Goal: Task Accomplishment & Management: Manage account settings

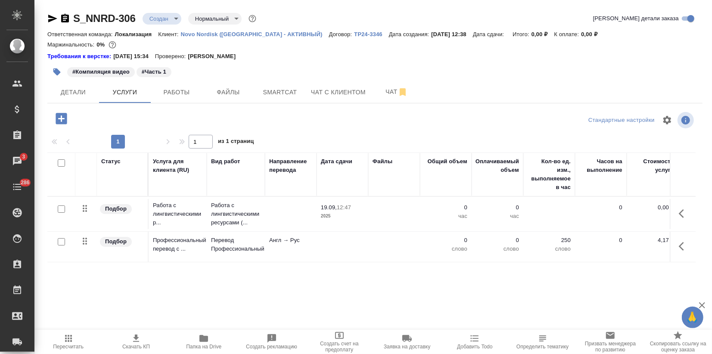
click at [48, 18] on icon "button" at bounding box center [52, 18] width 10 height 10
click at [175, 211] on p "Работа с лингвистическими р..." at bounding box center [178, 214] width 50 height 26
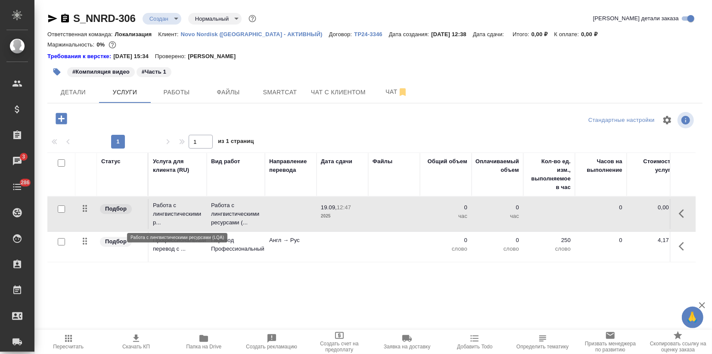
click at [174, 211] on p "Работа с лингвистическими р..." at bounding box center [178, 214] width 50 height 26
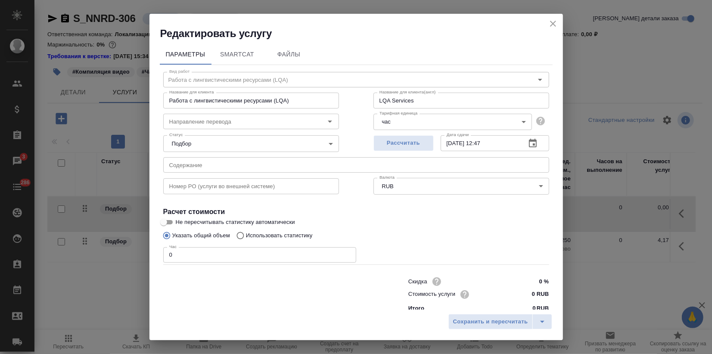
drag, startPoint x: 175, startPoint y: 258, endPoint x: 120, endPoint y: 259, distance: 55.1
click at [143, 252] on div "Редактировать услугу Параметры SmartCat Файлы Вид работ Работа с лингвистически…" at bounding box center [356, 177] width 712 height 354
type input "3"
click at [521, 293] on input "0 RUB" at bounding box center [532, 294] width 31 height 12
type input "1200 RUB"
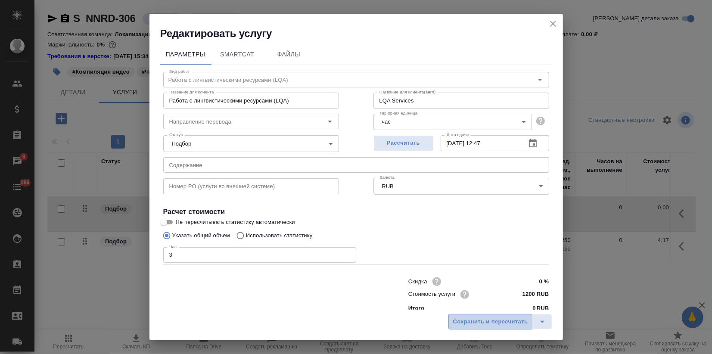
click at [496, 319] on span "Сохранить и пересчитать" at bounding box center [490, 322] width 75 height 10
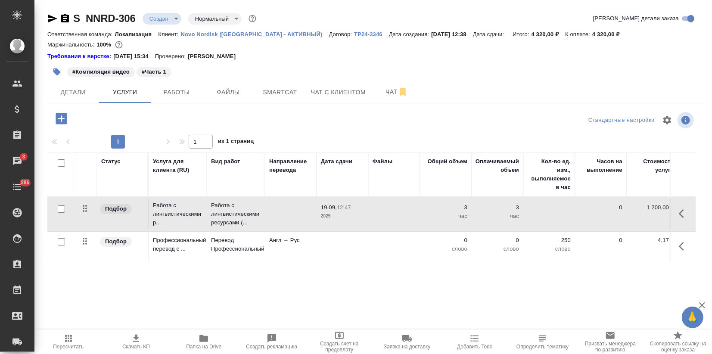
click at [277, 210] on td at bounding box center [291, 214] width 52 height 30
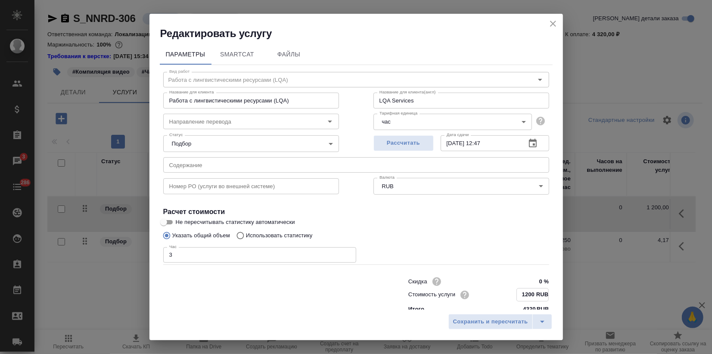
click at [520, 293] on input "1200 RUB" at bounding box center [532, 294] width 31 height 12
type input "1400 RUB"
click at [499, 318] on span "Сохранить и пересчитать" at bounding box center [490, 322] width 75 height 10
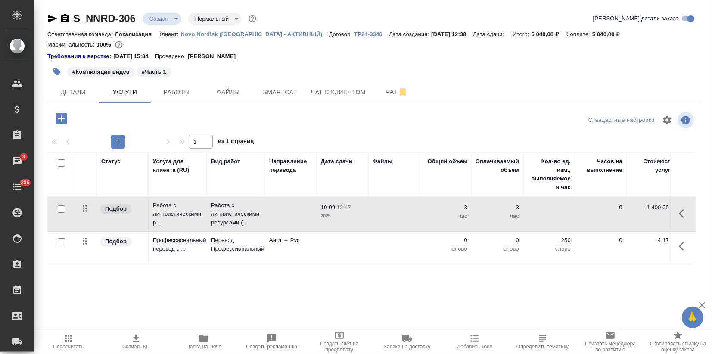
click at [174, 279] on div "Статус Услуга для клиента (RU) Вид работ Направление перевода Дата сдачи Файлы …" at bounding box center [371, 244] width 648 height 185
click at [58, 243] on input "checkbox" at bounding box center [61, 241] width 7 height 7
checkbox input "true"
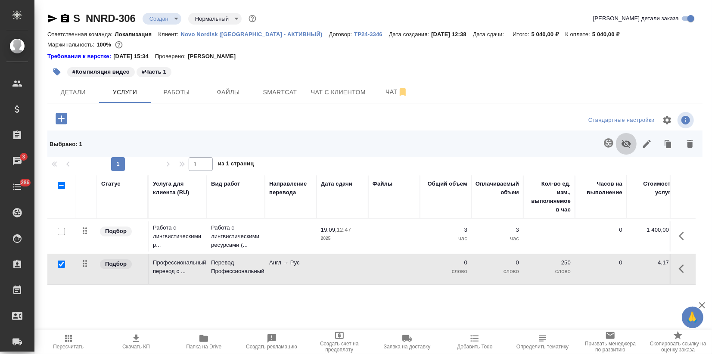
click at [621, 140] on icon "button" at bounding box center [626, 144] width 10 height 10
click at [62, 117] on icon "button" at bounding box center [61, 118] width 11 height 11
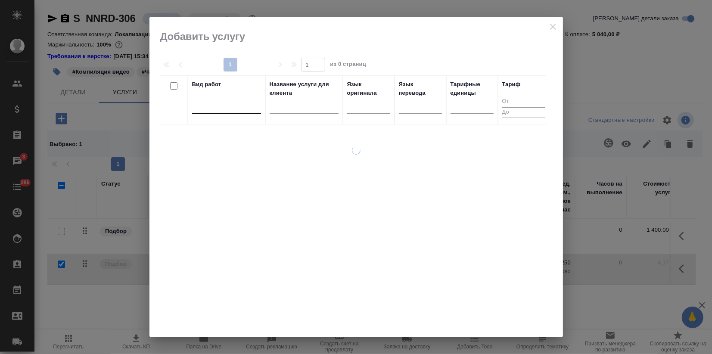
click at [225, 111] on div at bounding box center [226, 105] width 69 height 12
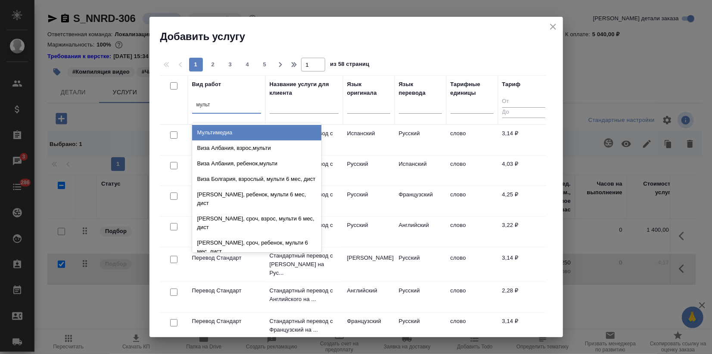
type input "мульти"
click at [218, 138] on div "Мультимедиа" at bounding box center [256, 133] width 129 height 16
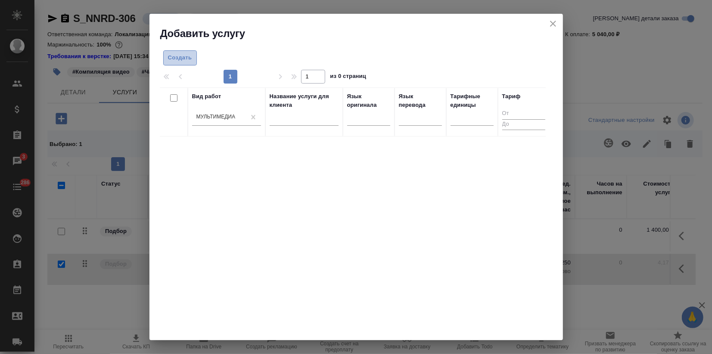
click at [178, 62] on button "Создать" at bounding box center [180, 57] width 34 height 15
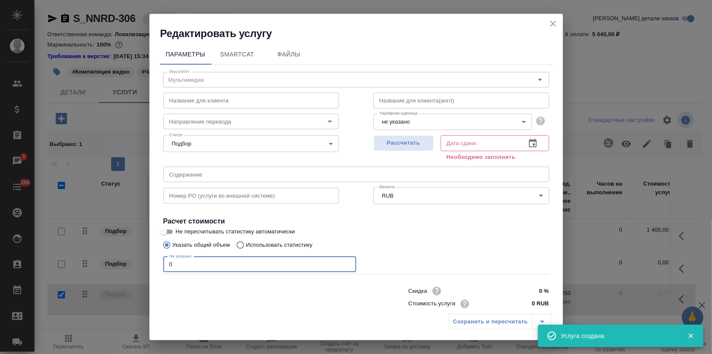
drag, startPoint x: 184, startPoint y: 265, endPoint x: 125, endPoint y: 271, distance: 59.7
click at [131, 267] on div "Редактировать услугу Параметры SmartCat Файлы Вид работ Мультимедиа Вид работ Н…" at bounding box center [356, 177] width 712 height 354
type input "1"
click at [405, 145] on span "Рассчитать" at bounding box center [403, 143] width 51 height 10
type input "19.09.2025 15:04"
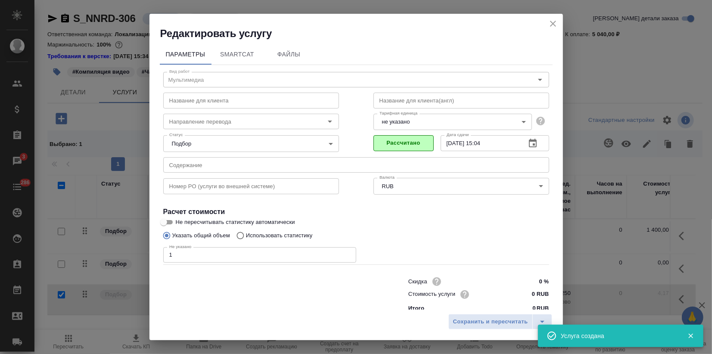
click at [522, 293] on input "0 RUB" at bounding box center [532, 294] width 32 height 12
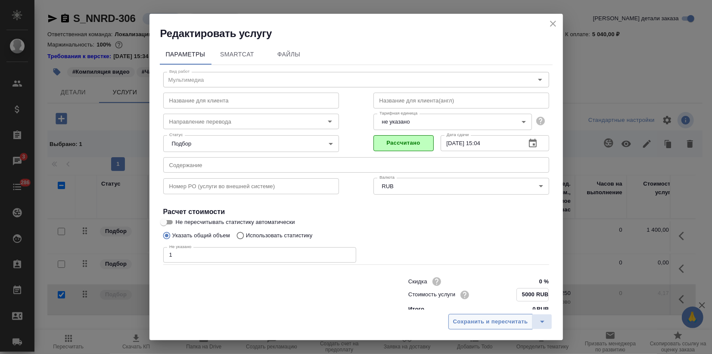
type input "5000 RUB"
click at [497, 324] on span "Сохранить и пересчитать" at bounding box center [490, 322] width 75 height 10
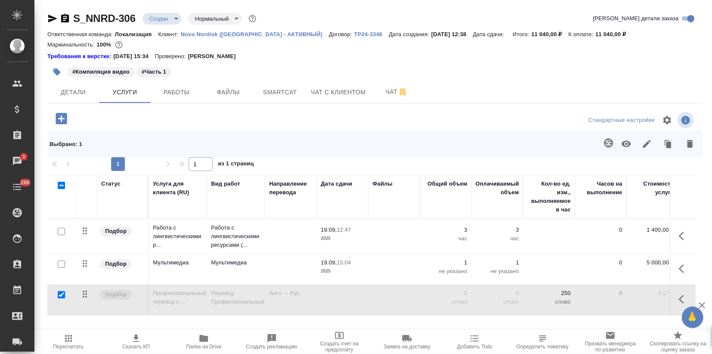
click at [60, 296] on input "checkbox" at bounding box center [61, 294] width 7 height 7
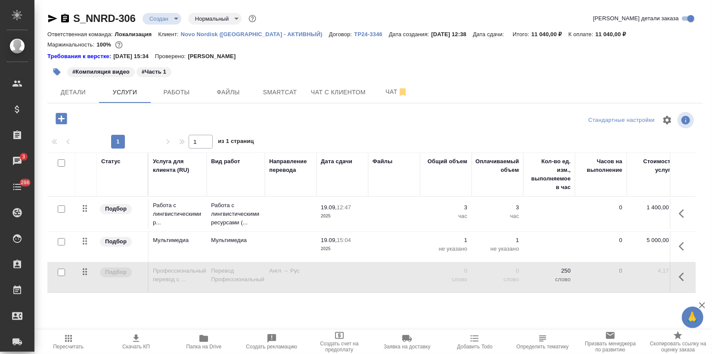
click at [60, 273] on input "checkbox" at bounding box center [61, 272] width 7 height 7
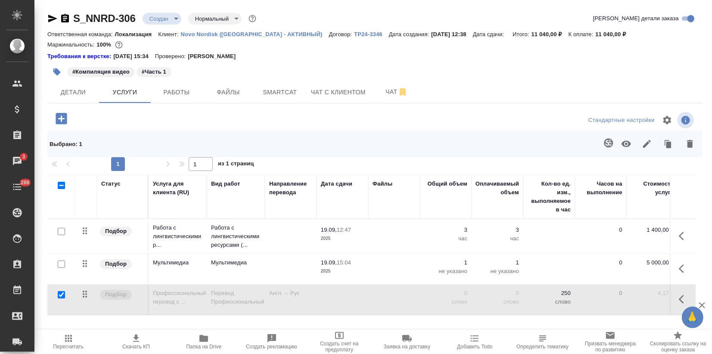
click at [56, 294] on div at bounding box center [61, 295] width 19 height 12
click at [61, 293] on input "checkbox" at bounding box center [61, 294] width 7 height 7
checkbox input "false"
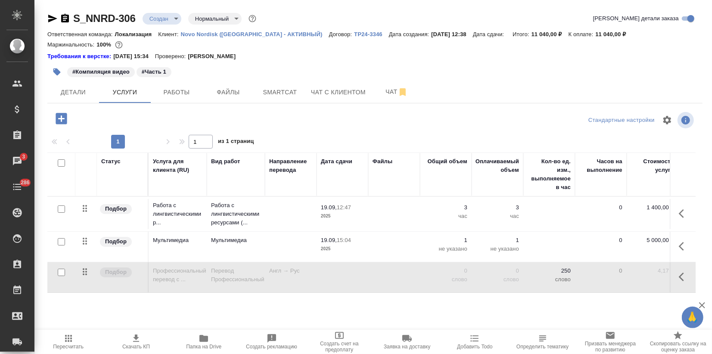
click at [386, 310] on div "Статус Услуга для клиента (RU) Вид работ Направление перевода Дата сдачи Файлы …" at bounding box center [371, 244] width 648 height 185
click at [137, 345] on span "Скачать КП" at bounding box center [136, 347] width 28 height 6
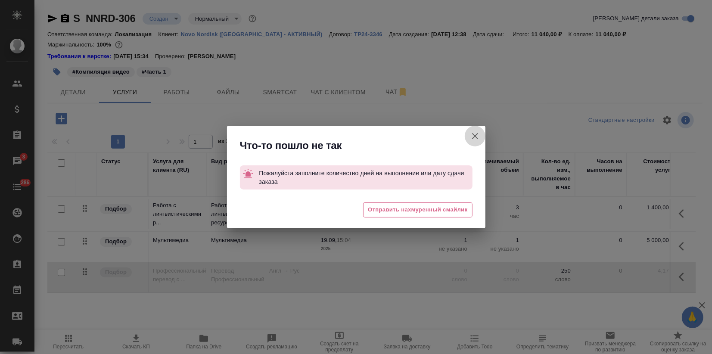
drag, startPoint x: 474, startPoint y: 136, endPoint x: 378, endPoint y: 193, distance: 111.6
click at [473, 136] on icon "button" at bounding box center [475, 136] width 10 height 10
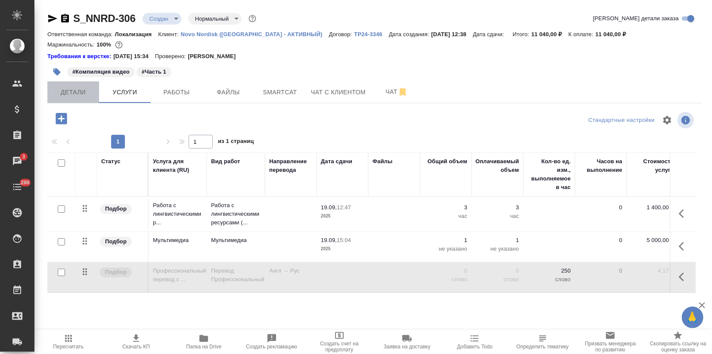
click at [75, 99] on button "Детали" at bounding box center [73, 92] width 52 height 22
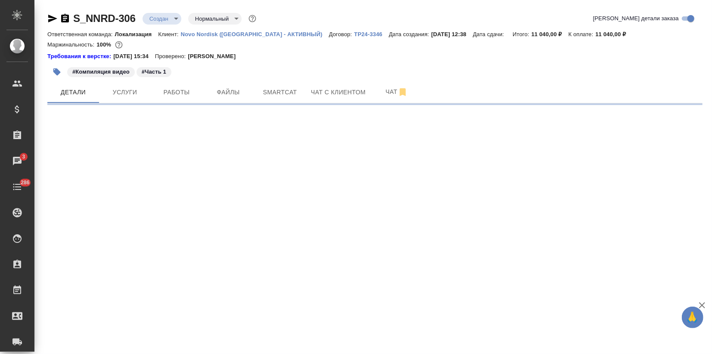
select select "RU"
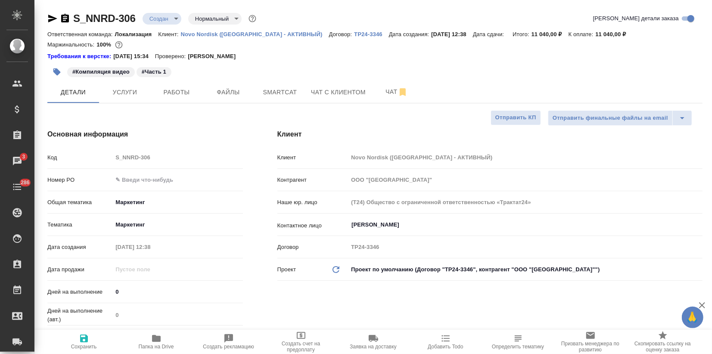
type textarea "x"
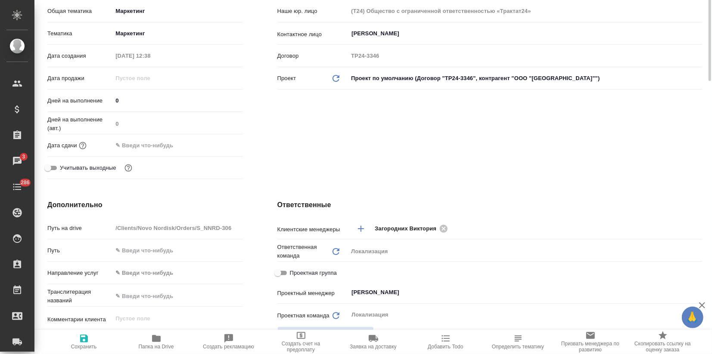
scroll to position [48, 0]
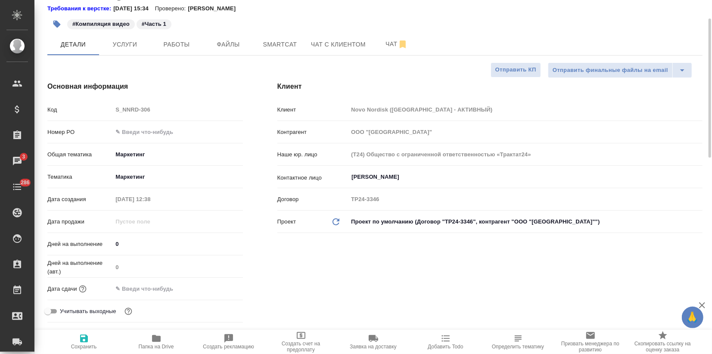
click at [137, 134] on input "text" at bounding box center [177, 132] width 130 height 12
type input "?"
type textarea "x"
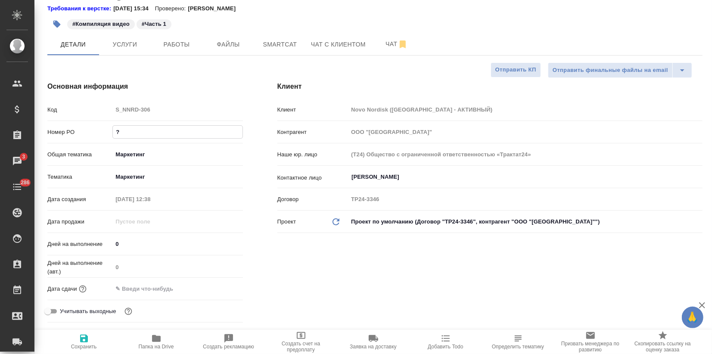
click at [131, 286] on input "text" at bounding box center [149, 288] width 75 height 12
click at [215, 287] on icon "button" at bounding box center [218, 288] width 10 height 10
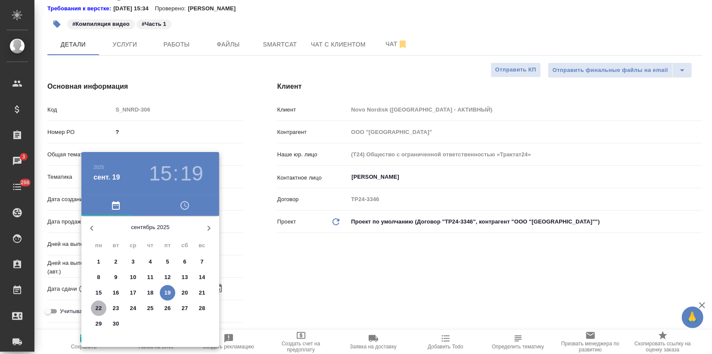
click at [103, 308] on span "22" at bounding box center [99, 308] width 16 height 9
type input "22.09.2025 15:19"
type textarea "x"
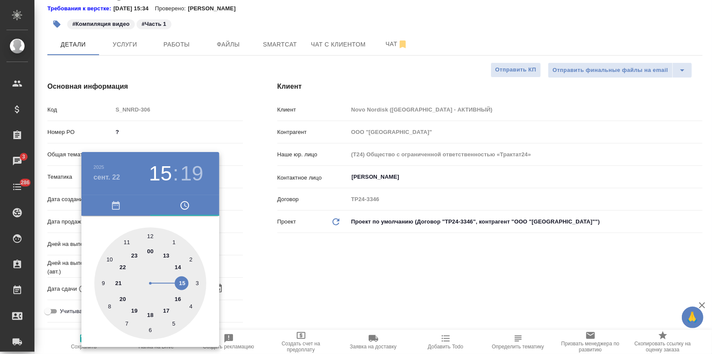
click at [168, 310] on div at bounding box center [150, 283] width 112 height 112
type input "22.09.2025 17:19"
type textarea "x"
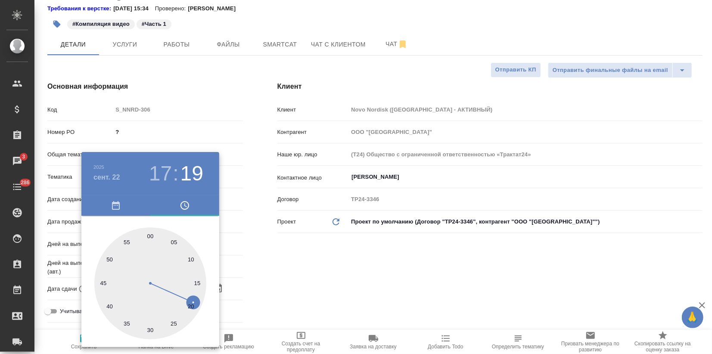
click at [150, 236] on div at bounding box center [150, 283] width 112 height 112
type input "22.09.2025 17:00"
type textarea "x"
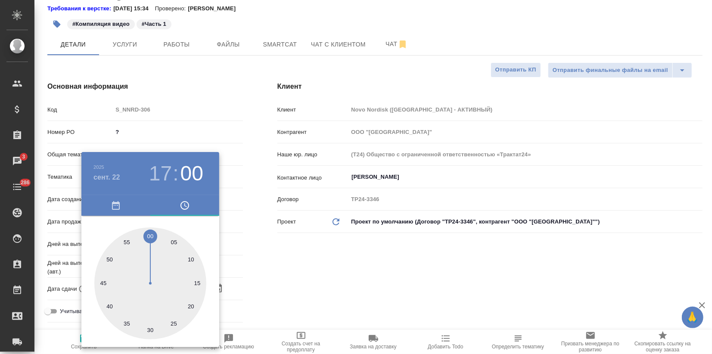
click at [280, 260] on div at bounding box center [356, 177] width 712 height 354
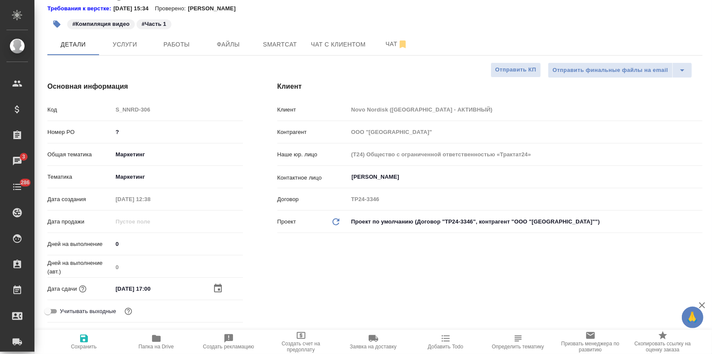
click at [85, 340] on icon "button" at bounding box center [84, 339] width 8 height 8
type textarea "x"
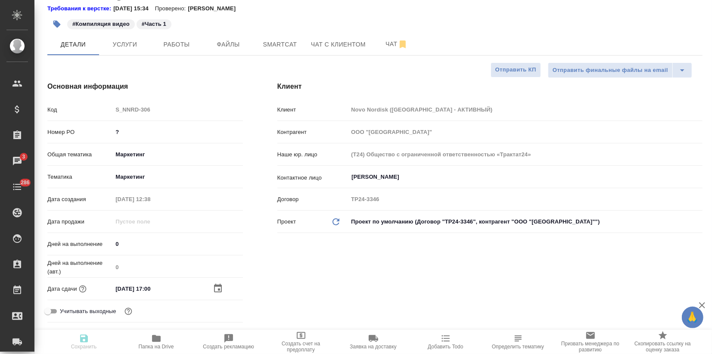
type textarea "x"
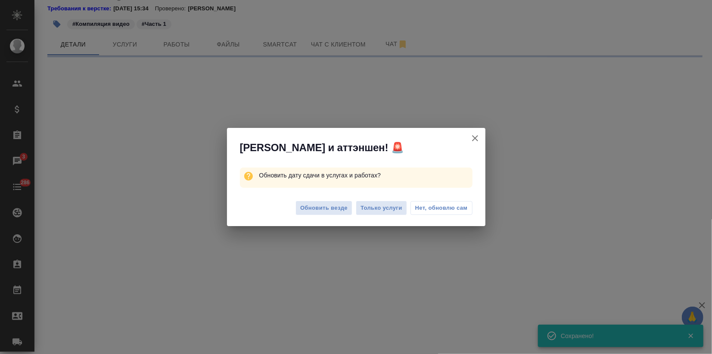
select select "RU"
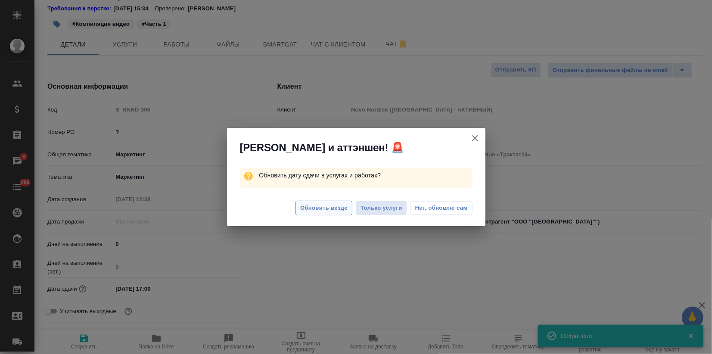
type textarea "x"
click at [326, 211] on span "Обновить везде" at bounding box center [323, 208] width 47 height 10
type textarea "x"
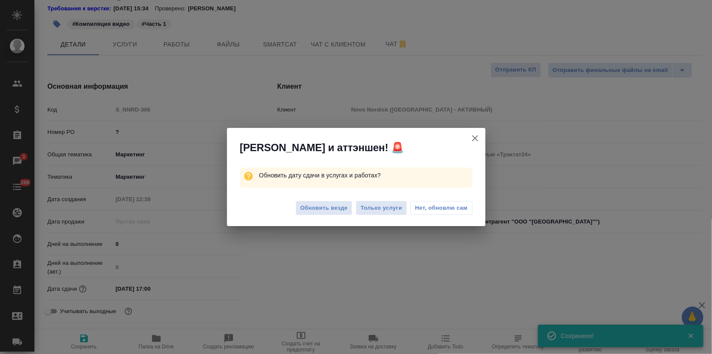
type textarea "x"
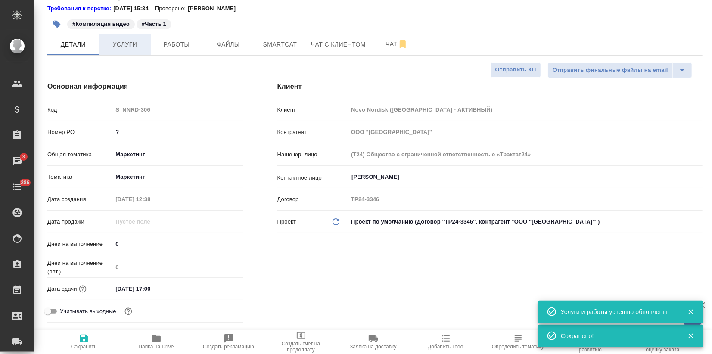
click at [137, 45] on span "Услуги" at bounding box center [124, 44] width 41 height 11
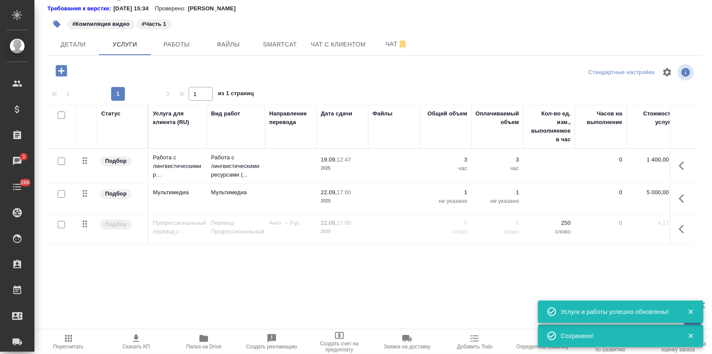
click at [132, 338] on icon "button" at bounding box center [136, 338] width 10 height 10
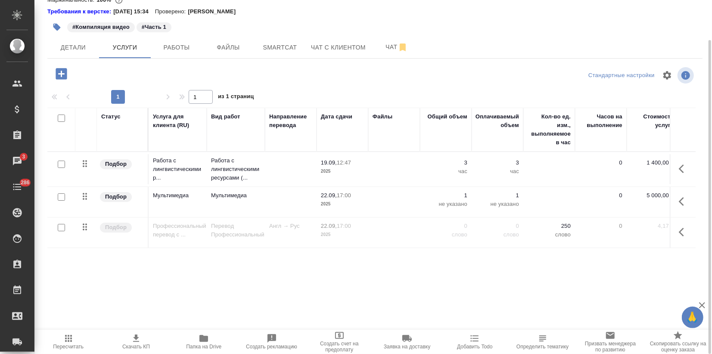
scroll to position [45, 0]
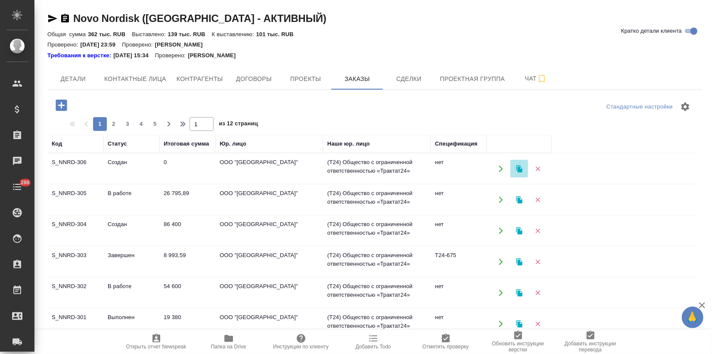
click at [520, 167] on icon "button" at bounding box center [519, 169] width 8 height 8
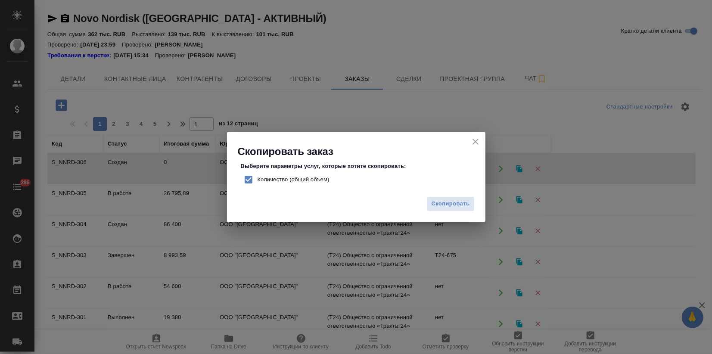
click at [248, 179] on input "Количество (общий объем)" at bounding box center [248, 180] width 18 height 18
checkbox input "false"
click at [437, 203] on span "Скопировать" at bounding box center [450, 204] width 38 height 10
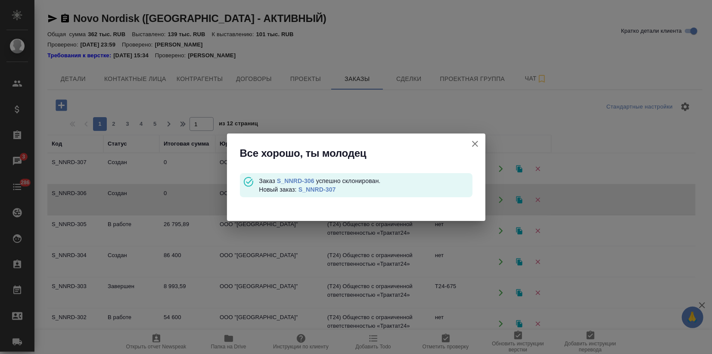
click at [314, 186] on link "S_NNRD-307" at bounding box center [316, 189] width 37 height 7
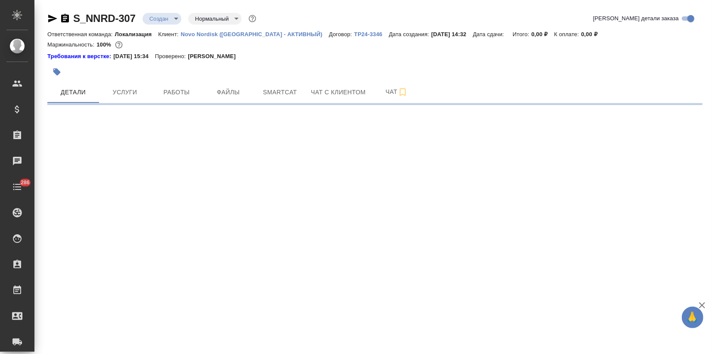
select select "RU"
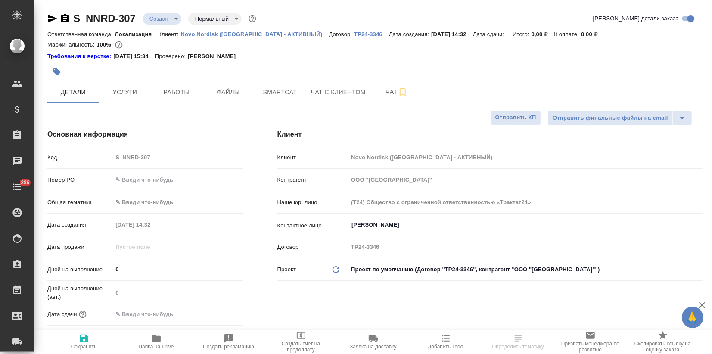
type textarea "x"
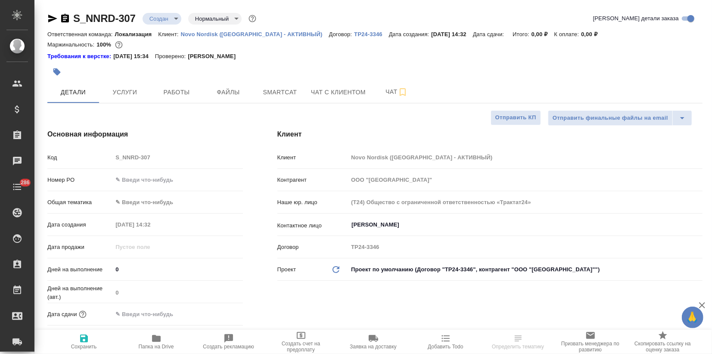
type textarea "x"
type input "[PERSON_NAME]"
type input "[PERSON_NAME]pereverzeva"
type textarea "x"
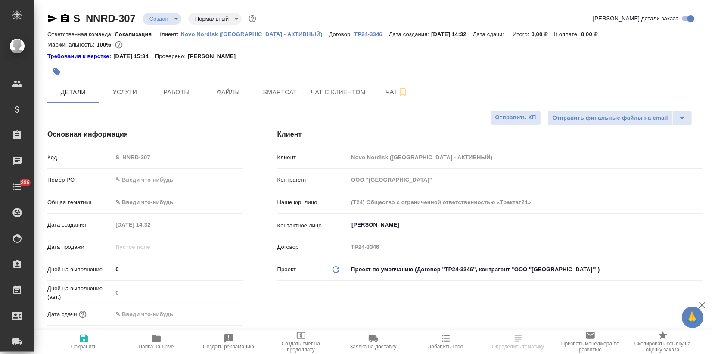
type textarea "x"
click at [162, 340] on span "Папка на Drive" at bounding box center [156, 341] width 62 height 16
select select "RU"
type textarea "x"
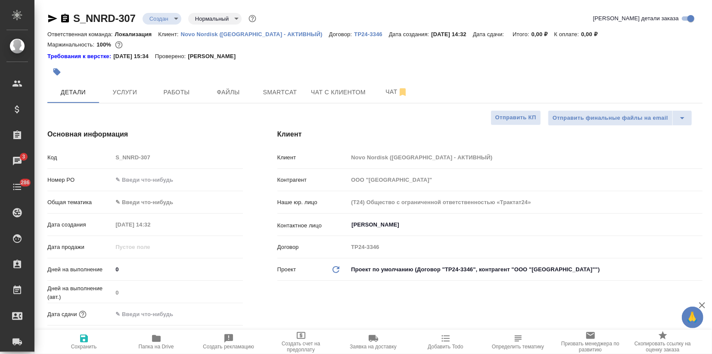
type textarea "x"
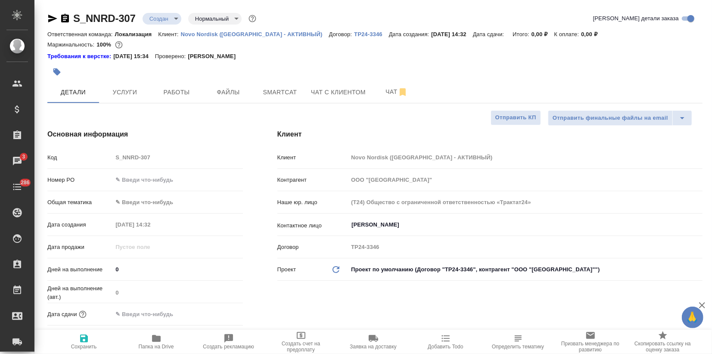
type textarea "x"
click at [172, 180] on input "text" at bounding box center [177, 180] width 130 height 12
type input "?"
type textarea "x"
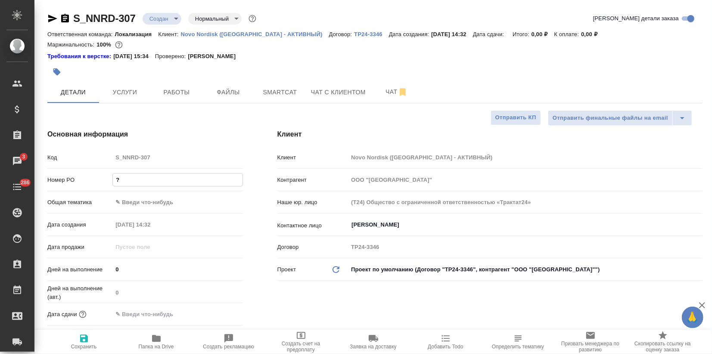
type textarea "x"
click at [137, 196] on body "🙏 .cls-1 fill:#fff; AWATERA Zagorodnikh Viktoria Клиенты Спецификации Заказы 3 …" at bounding box center [356, 177] width 712 height 354
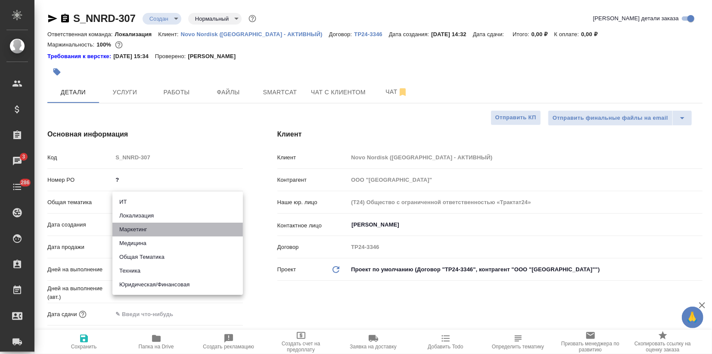
click at [139, 229] on li "Маркетинг" at bounding box center [177, 230] width 130 height 14
type input "marketing"
type textarea "x"
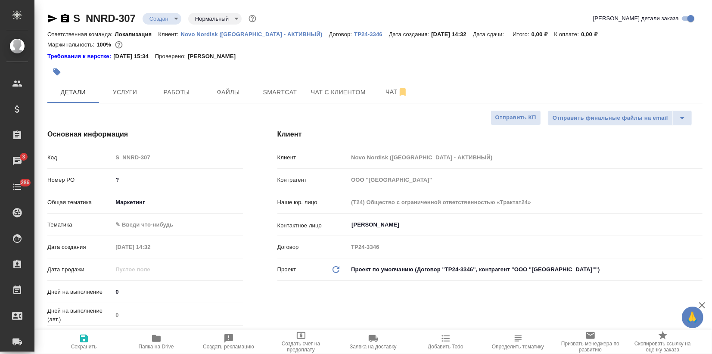
click at [132, 220] on body "🙏 .cls-1 fill:#fff; AWATERA Zagorodnikh Viktoria Клиенты Спецификации Заказы 3 …" at bounding box center [356, 177] width 712 height 354
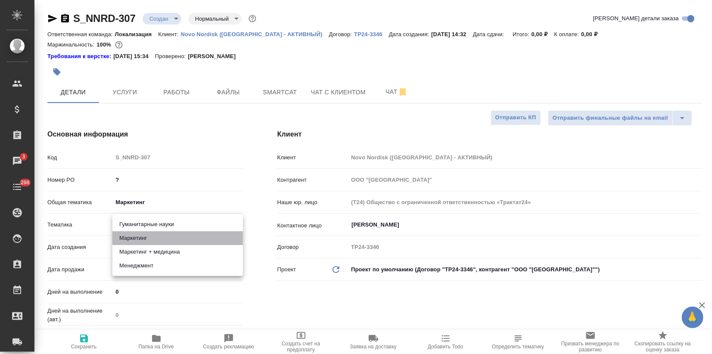
click at [130, 237] on li "Маркетинг" at bounding box center [177, 238] width 130 height 14
type textarea "x"
type input "5a8b8b956a9677013d343d63"
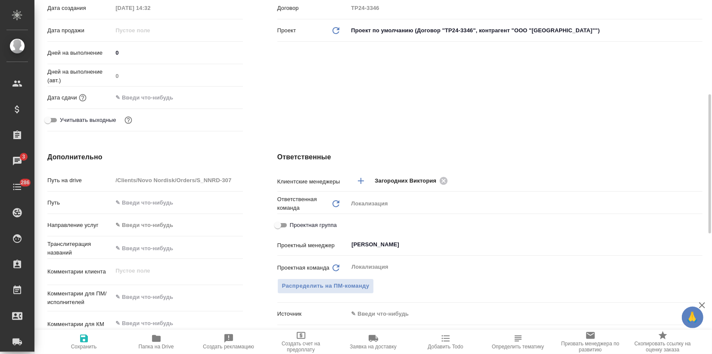
scroll to position [335, 0]
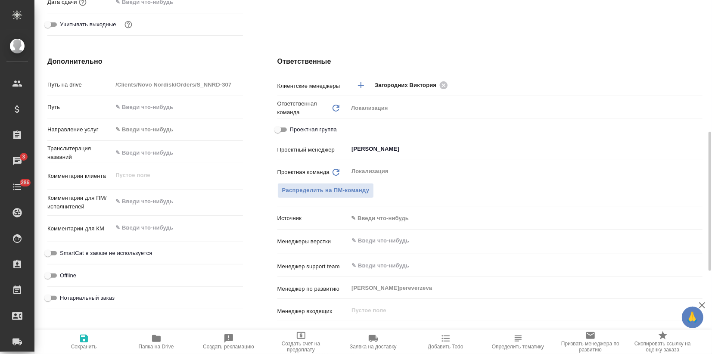
type textarea "x"
click at [126, 203] on textarea at bounding box center [177, 202] width 129 height 15
paste textarea "запрос на локализацию еще одного видео – здесь только перевод и субтитры (озвуч…"
type textarea "запрос на локализацию еще одного видео – здесь только перевод и субтитры (озвуч…"
type textarea "x"
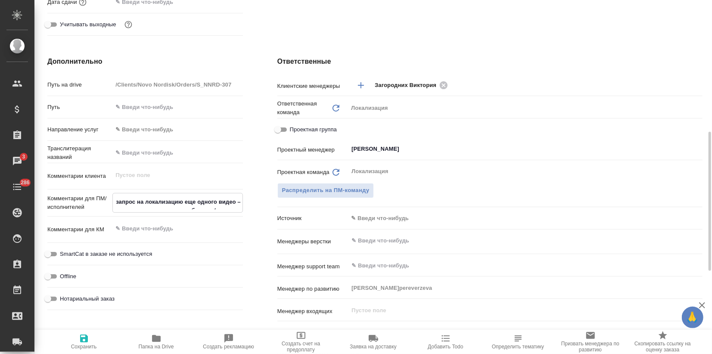
type textarea "x"
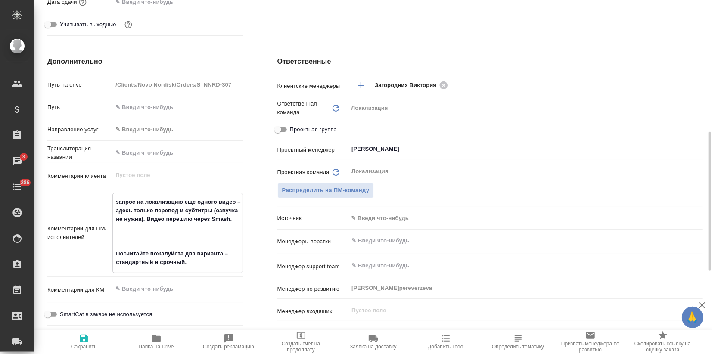
type textarea "запрос на локализацию еще одного видео – здесь только перевод и субтитры (озвуч…"
type textarea "x"
click at [90, 340] on span "Сохранить" at bounding box center [84, 341] width 62 height 16
type textarea "x"
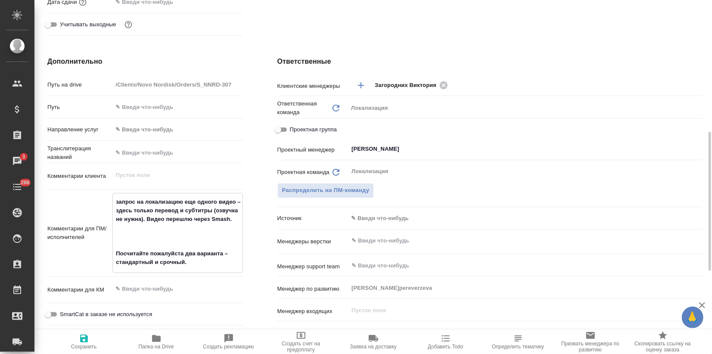
type textarea "x"
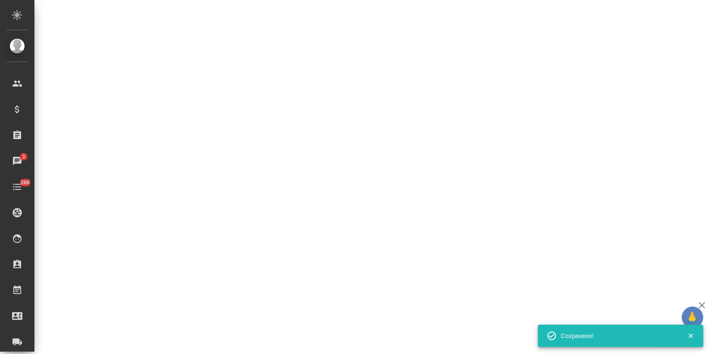
select select "RU"
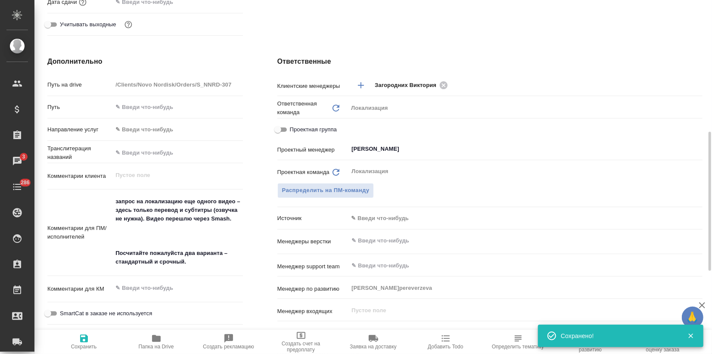
type textarea "x"
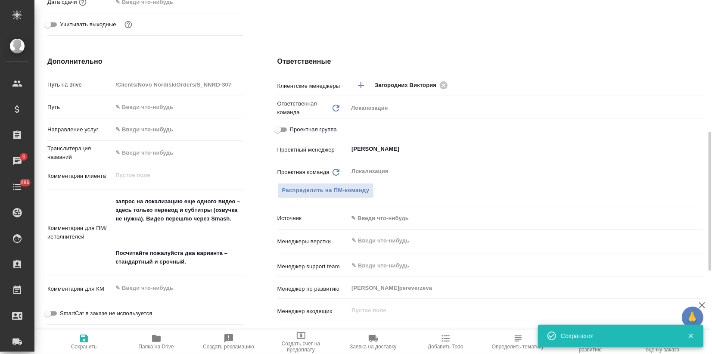
type textarea "x"
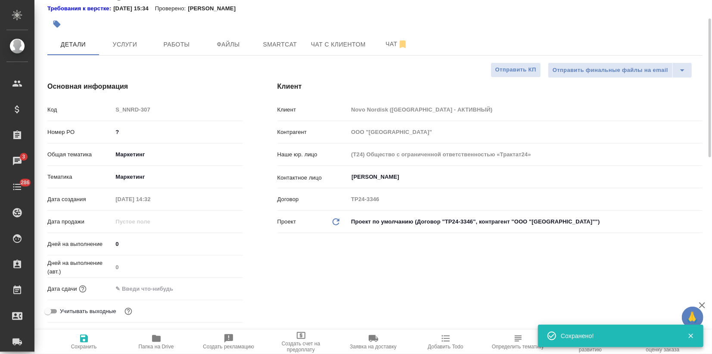
scroll to position [0, 0]
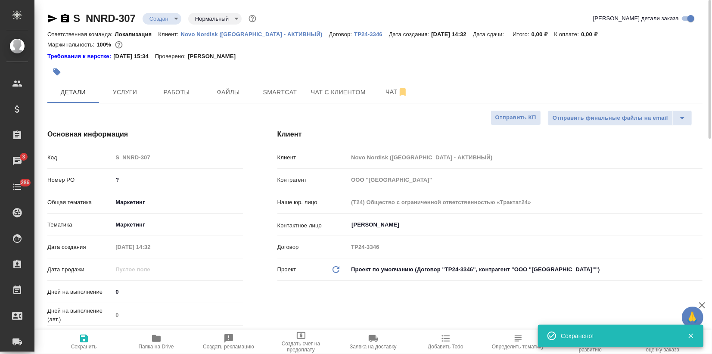
type textarea "x"
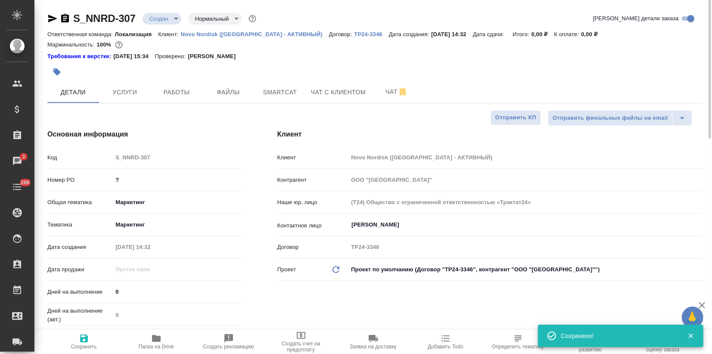
type textarea "x"
click at [127, 100] on button "Услуги" at bounding box center [125, 92] width 52 height 22
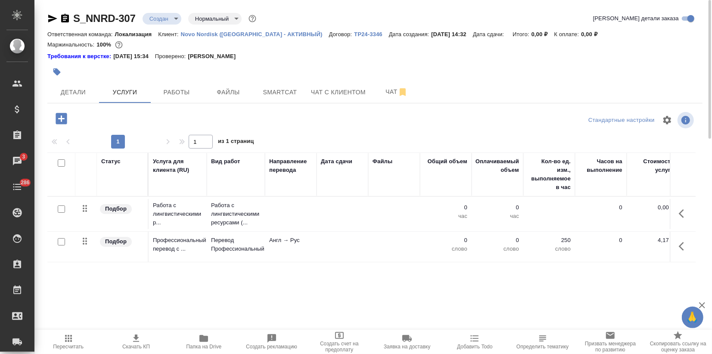
click at [159, 278] on div "Статус Услуга для клиента (RU) Вид работ Направление перевода Дата сдачи Файлы …" at bounding box center [371, 244] width 648 height 185
click at [231, 94] on span "Файлы" at bounding box center [228, 92] width 41 height 11
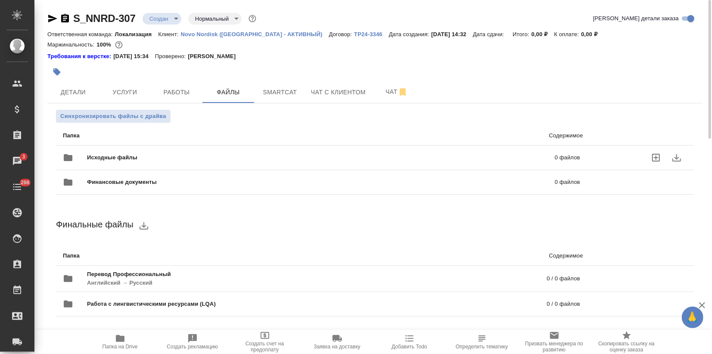
click at [95, 150] on div "Исходные файлы 0 файлов" at bounding box center [321, 157] width 517 height 21
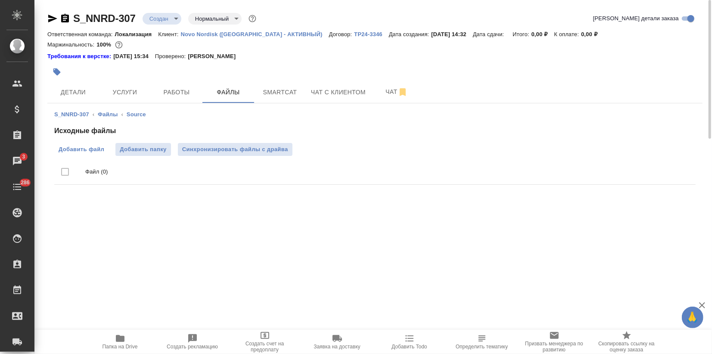
click at [96, 149] on span "Добавить файл" at bounding box center [82, 149] width 46 height 9
click at [0, 0] on input "Добавить файл" at bounding box center [0, 0] width 0 height 0
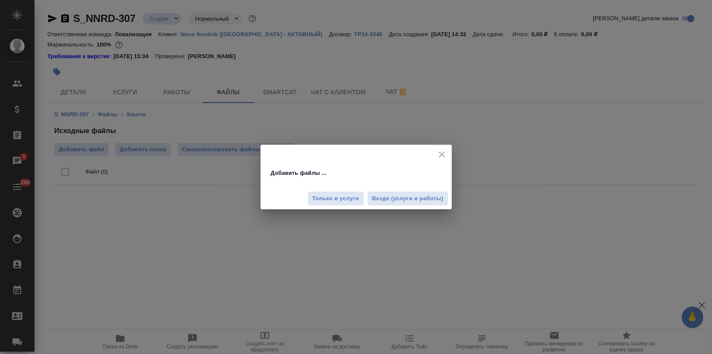
click at [410, 202] on span "Везде (услуги и работы)" at bounding box center [407, 199] width 71 height 10
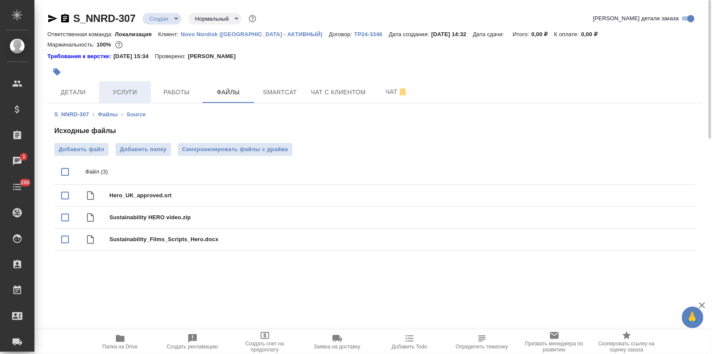
click at [129, 95] on span "Услуги" at bounding box center [124, 92] width 41 height 11
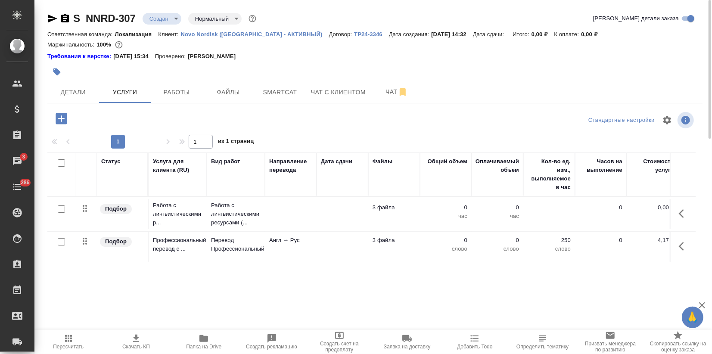
click at [62, 243] on input "checkbox" at bounding box center [61, 241] width 7 height 7
checkbox input "true"
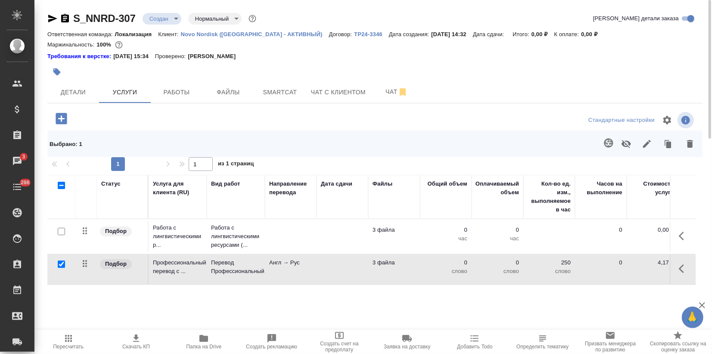
click at [609, 144] on icon "button" at bounding box center [608, 143] width 10 height 10
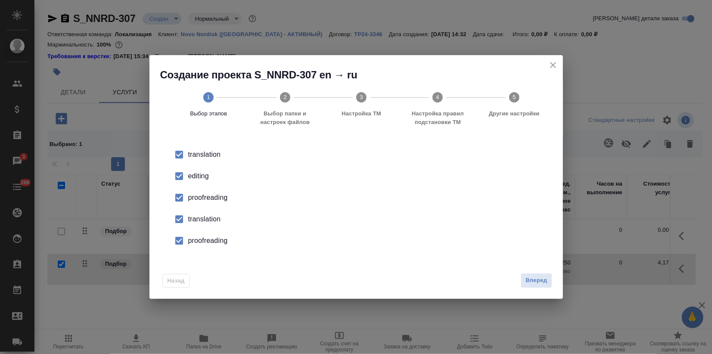
click at [193, 184] on li "editing" at bounding box center [356, 176] width 386 height 22
click at [191, 207] on li "proofreading" at bounding box center [356, 198] width 386 height 22
click at [192, 221] on div "translation" at bounding box center [365, 219] width 354 height 10
click at [198, 241] on div "proofreading" at bounding box center [365, 241] width 354 height 10
click at [536, 281] on span "Вперед" at bounding box center [536, 281] width 22 height 10
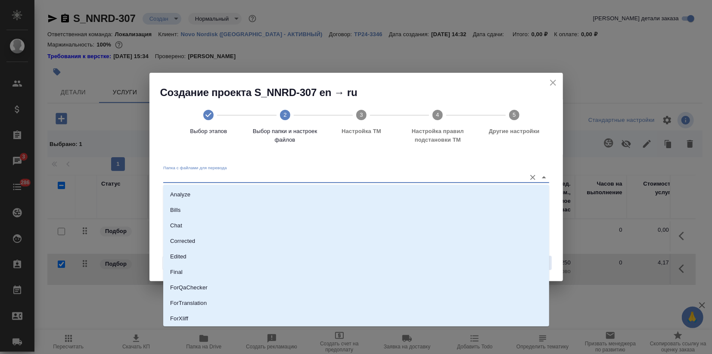
click at [332, 173] on input "Папка с файлами для перевода" at bounding box center [342, 177] width 358 height 10
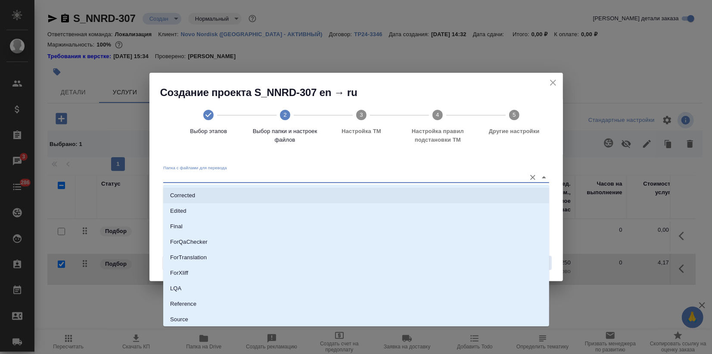
scroll to position [78, 0]
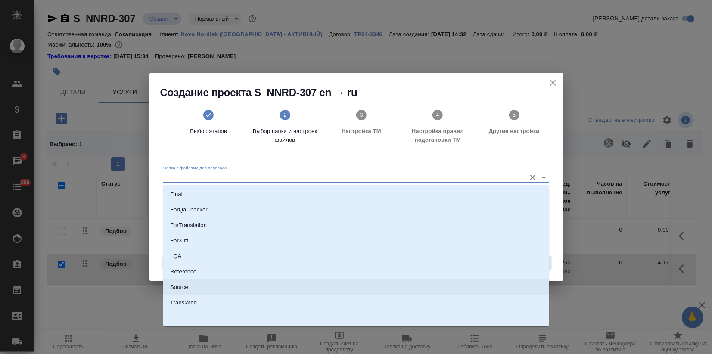
click at [186, 286] on p "Source" at bounding box center [179, 287] width 18 height 9
type input "Source"
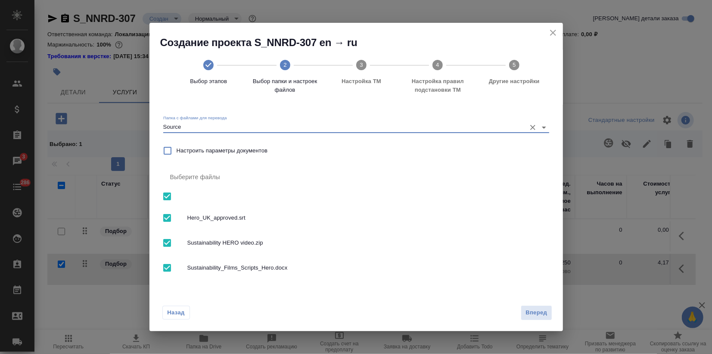
click at [167, 195] on input "checkbox" at bounding box center [167, 196] width 18 height 18
checkbox input "false"
click at [167, 267] on input "checkbox" at bounding box center [167, 268] width 18 height 18
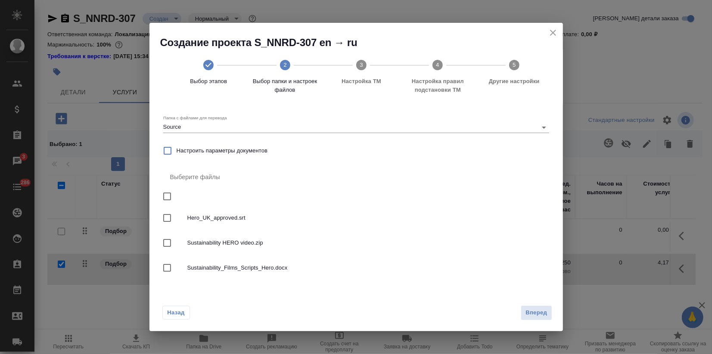
checkbox input "true"
drag, startPoint x: 530, startPoint y: 310, endPoint x: 516, endPoint y: 315, distance: 14.8
click at [531, 310] on span "Вперед" at bounding box center [536, 313] width 22 height 10
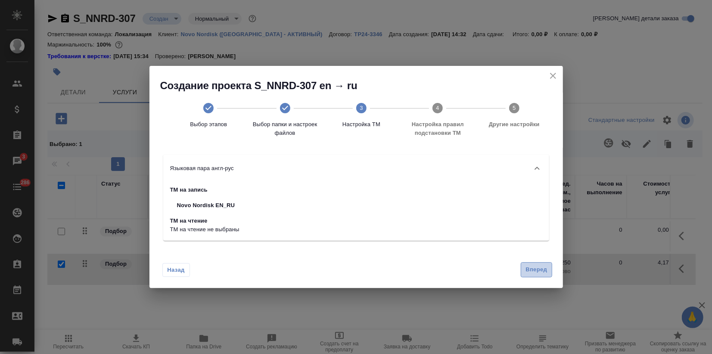
click at [546, 273] on span "Вперед" at bounding box center [536, 270] width 22 height 10
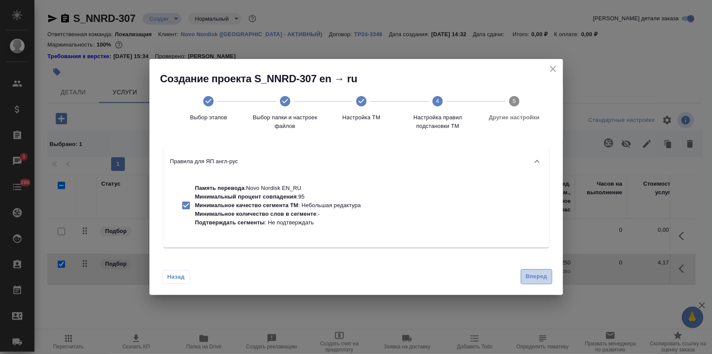
click at [541, 278] on span "Вперед" at bounding box center [536, 277] width 22 height 10
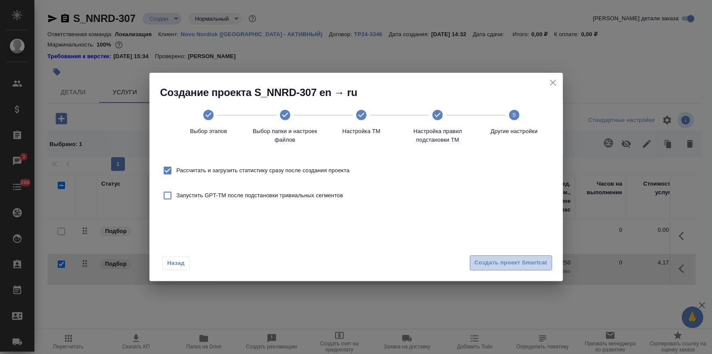
click at [536, 266] on span "Создать проект Smartcat" at bounding box center [510, 263] width 73 height 10
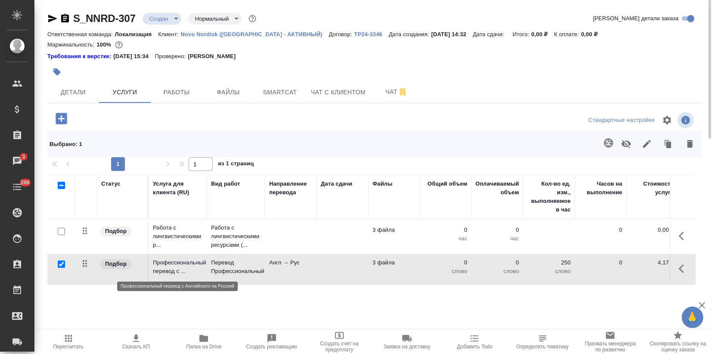
click at [186, 263] on p "Профессиональный перевод с ..." at bounding box center [178, 266] width 50 height 17
click at [186, 264] on p "Профессиональный перевод с ..." at bounding box center [178, 266] width 50 height 17
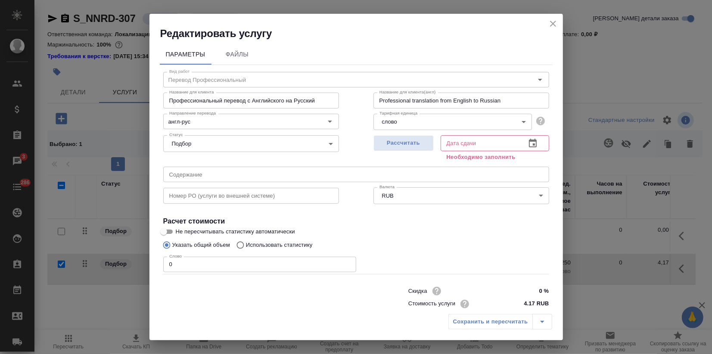
click at [248, 241] on p "Использовать статистику" at bounding box center [279, 245] width 67 height 9
click at [246, 241] on input "Использовать статистику" at bounding box center [239, 245] width 14 height 16
radio input "true"
radio input "false"
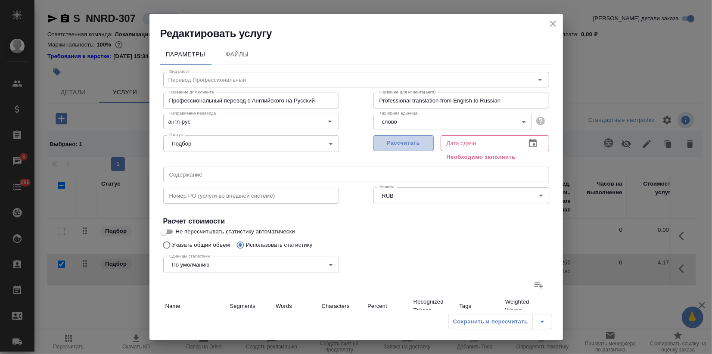
click at [403, 145] on span "Рассчитать" at bounding box center [403, 143] width 51 height 10
type input "19.09.2025 14:36"
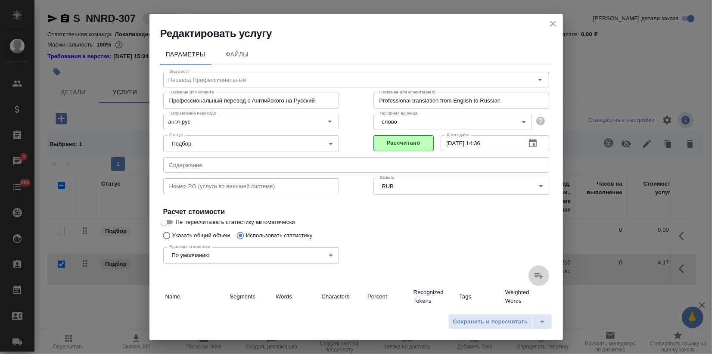
click at [537, 276] on label at bounding box center [538, 275] width 21 height 21
click at [0, 0] on input "file" at bounding box center [0, 0] width 0 height 0
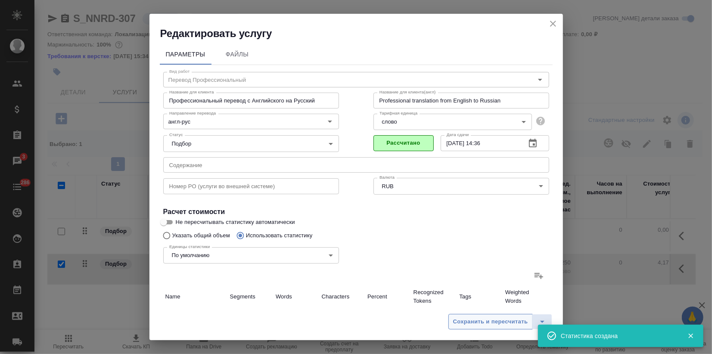
type input "33"
type input "349"
type input "1968"
type input "33"
type input "349"
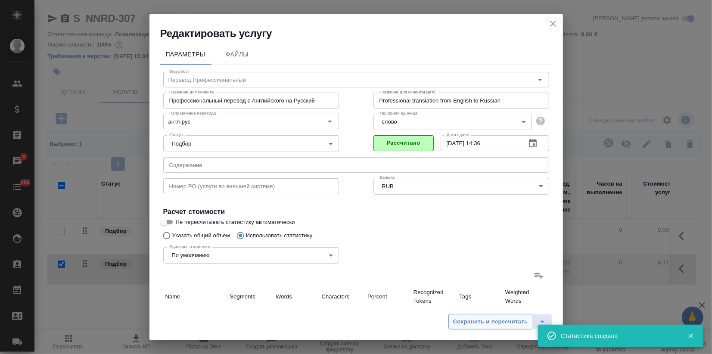
type input "1968"
type input "33"
type input "349"
type input "1968"
click at [498, 325] on span "Сохранить и пересчитать" at bounding box center [490, 322] width 75 height 10
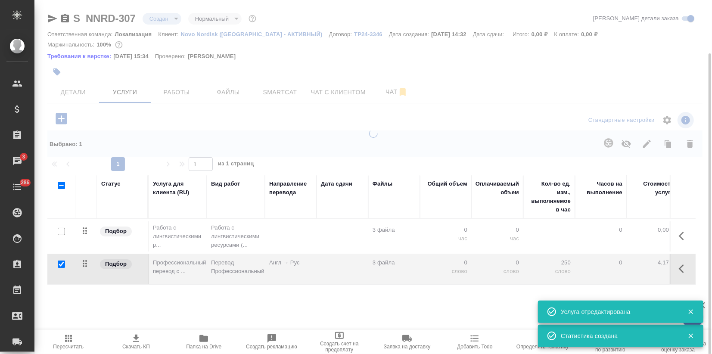
scroll to position [28, 0]
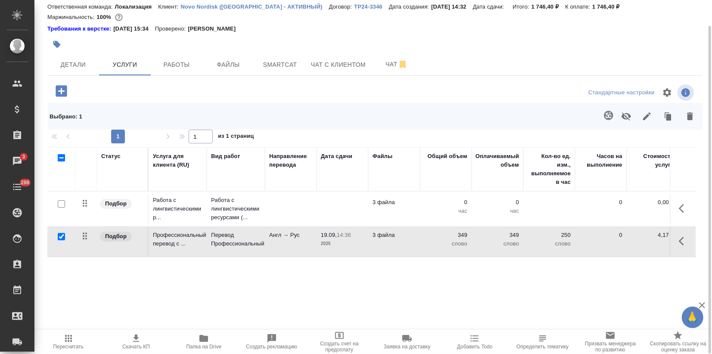
click at [64, 235] on input "checkbox" at bounding box center [61, 236] width 7 height 7
checkbox input "false"
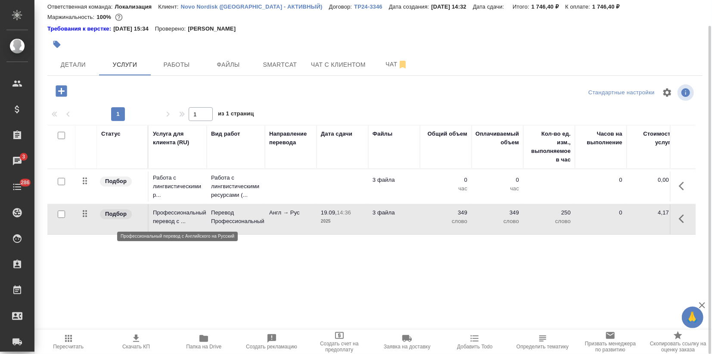
click at [168, 220] on p "Профессиональный перевод с ..." at bounding box center [178, 216] width 50 height 17
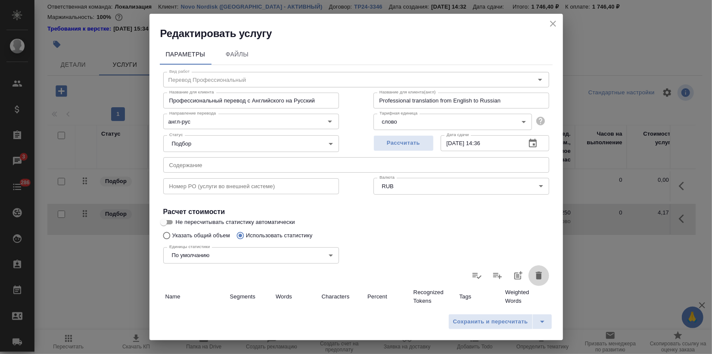
click at [536, 274] on icon "button" at bounding box center [539, 276] width 6 height 8
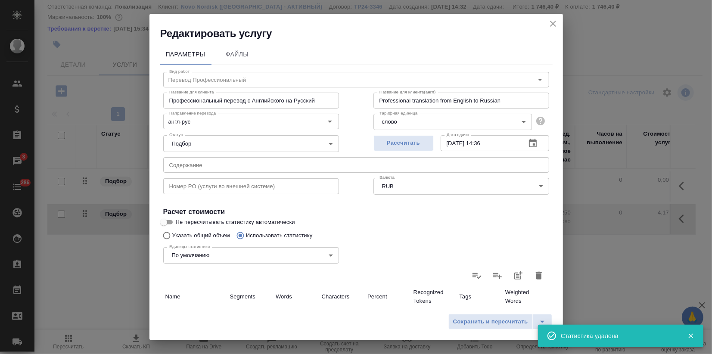
type input "0"
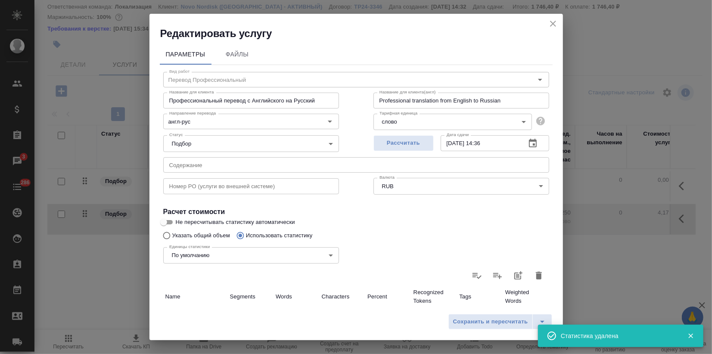
type input "0"
click at [554, 26] on icon "close" at bounding box center [553, 24] width 10 height 10
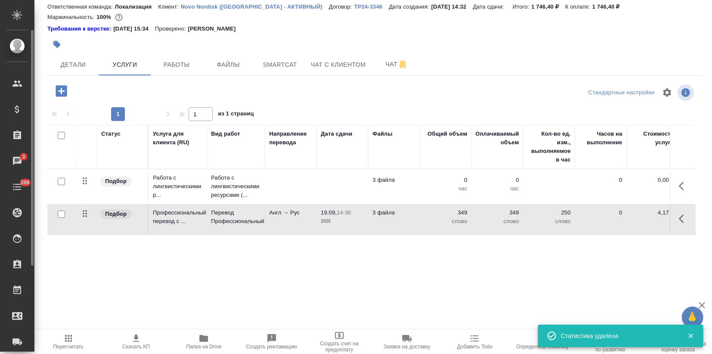
scroll to position [5, 0]
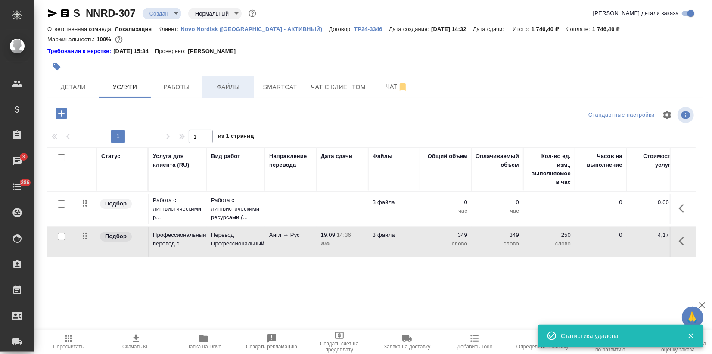
click at [226, 87] on span "Файлы" at bounding box center [228, 87] width 41 height 11
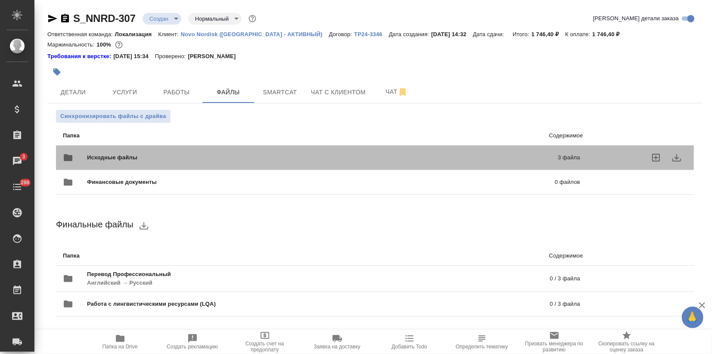
click at [112, 149] on div "Исходные файлы 3 файла" at bounding box center [321, 157] width 517 height 21
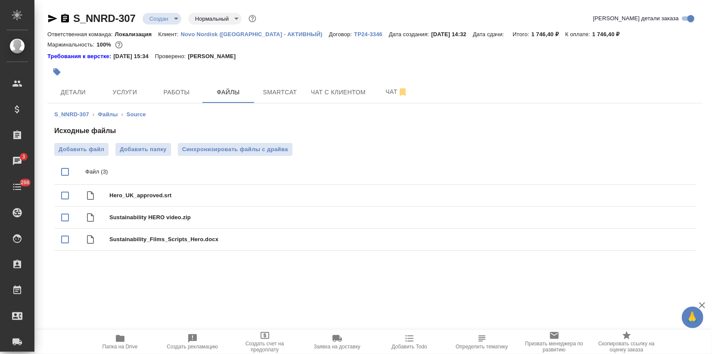
click at [66, 173] on input "checkbox" at bounding box center [65, 172] width 18 height 18
checkbox input "true"
click at [685, 174] on button "delete" at bounding box center [678, 172] width 21 height 21
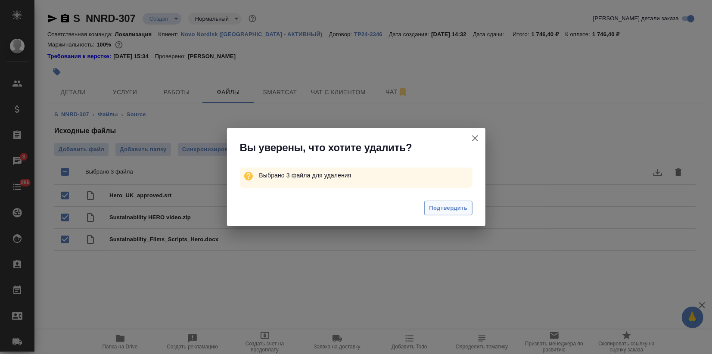
click at [459, 213] on button "Подтвердить" at bounding box center [448, 208] width 48 height 15
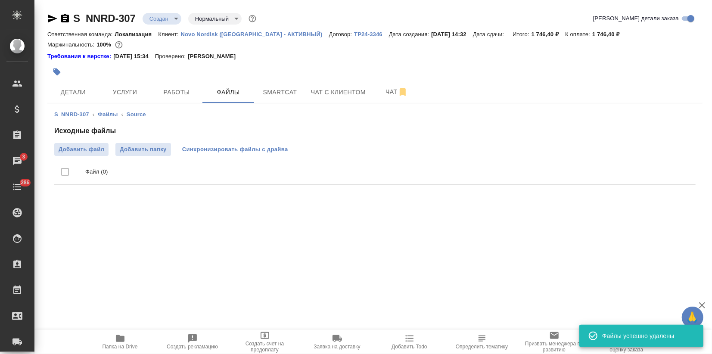
click at [230, 148] on span "Синхронизировать файлы с драйва" at bounding box center [235, 149] width 106 height 9
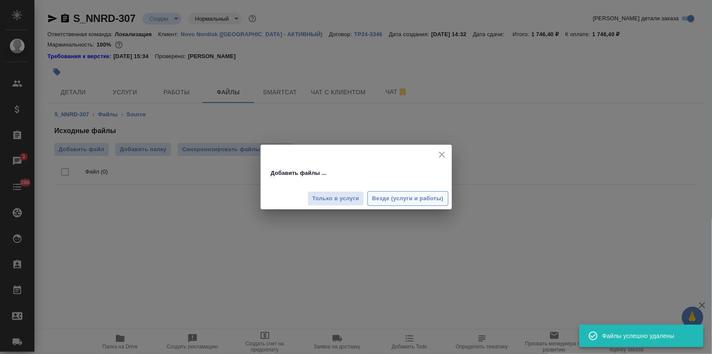
click at [405, 202] on span "Везде (услуги и работы)" at bounding box center [407, 199] width 71 height 10
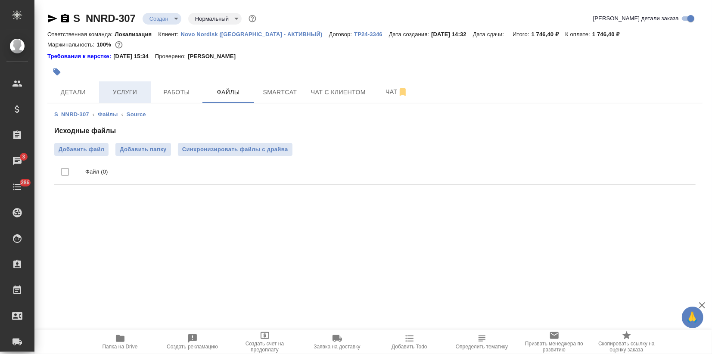
click at [117, 95] on span "Услуги" at bounding box center [124, 92] width 41 height 11
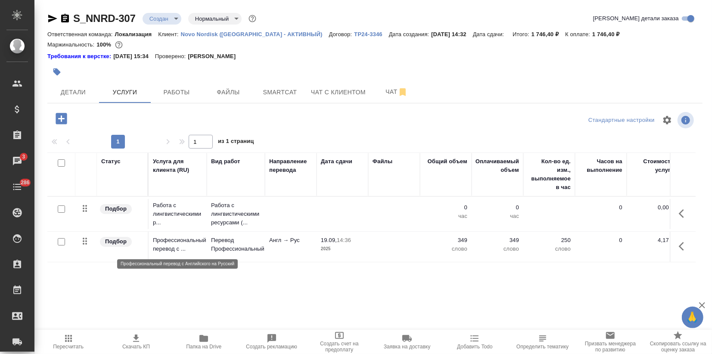
click at [195, 247] on p "Профессиональный перевод с ..." at bounding box center [178, 244] width 50 height 17
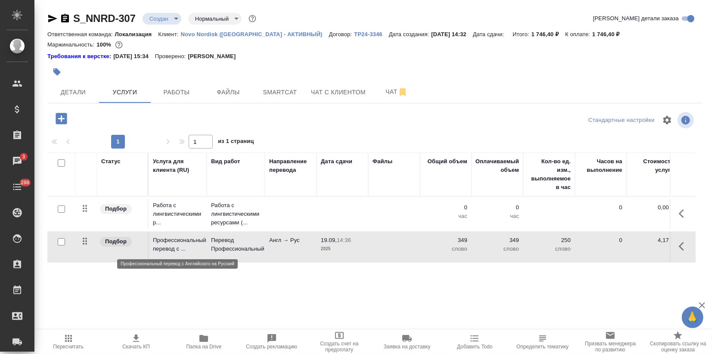
click at [194, 247] on p "Профессиональный перевод с ..." at bounding box center [178, 244] width 50 height 17
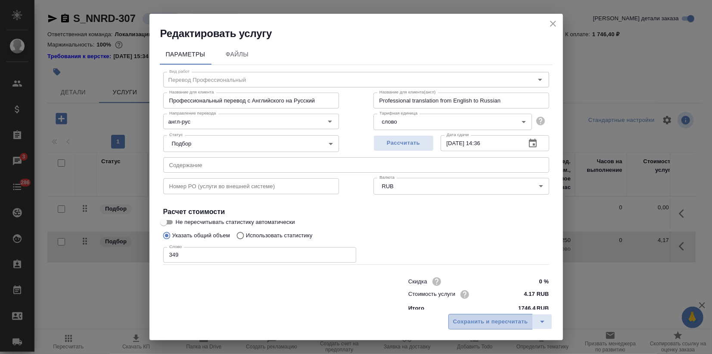
click at [510, 319] on span "Сохранить и пересчитать" at bounding box center [490, 322] width 75 height 10
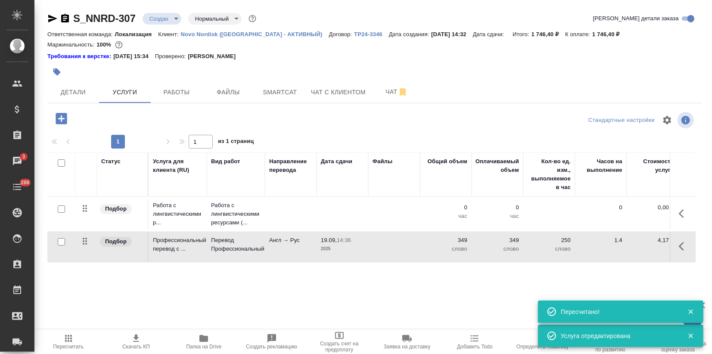
click at [58, 209] on input "checkbox" at bounding box center [61, 208] width 7 height 7
checkbox input "true"
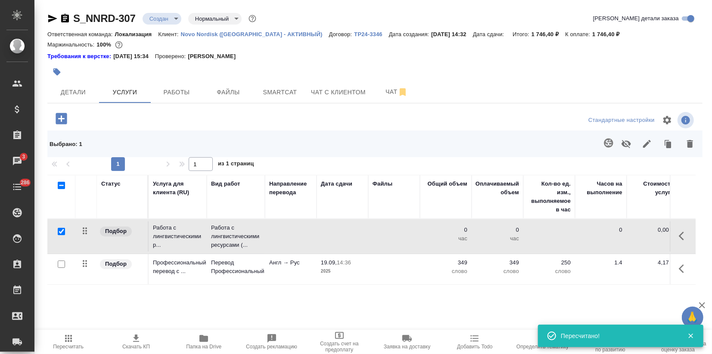
drag, startPoint x: 681, startPoint y: 142, endPoint x: 571, endPoint y: 208, distance: 129.0
click at [685, 141] on icon "button" at bounding box center [690, 144] width 10 height 10
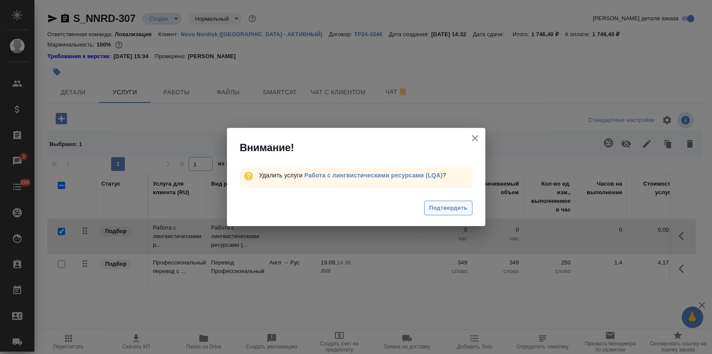
click at [426, 209] on button "Подтвердить" at bounding box center [448, 208] width 48 height 15
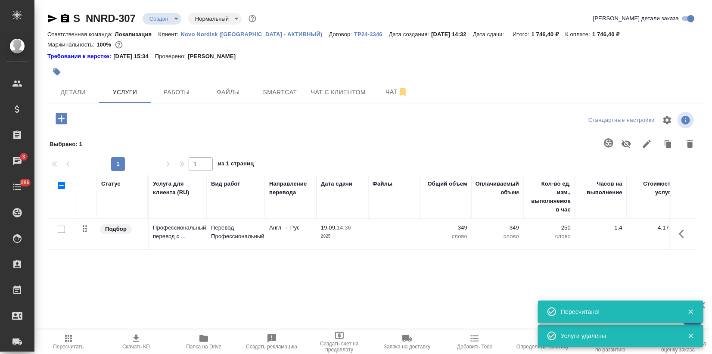
click at [65, 118] on icon "button" at bounding box center [61, 118] width 11 height 11
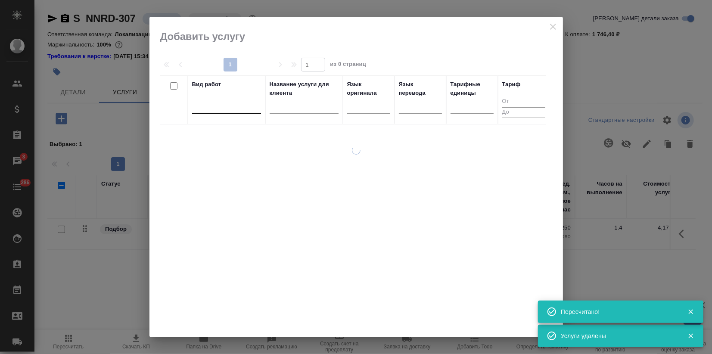
click at [213, 110] on div at bounding box center [226, 105] width 69 height 12
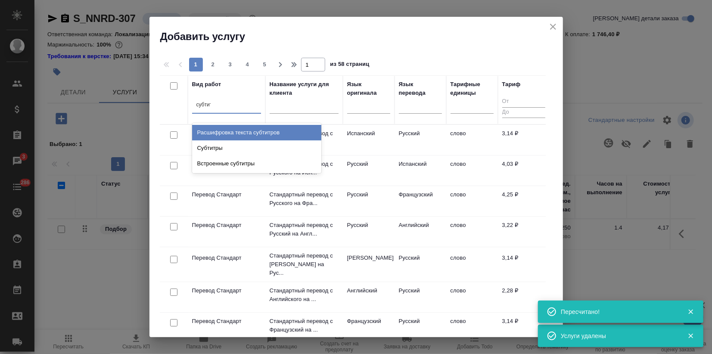
type input "субтитр"
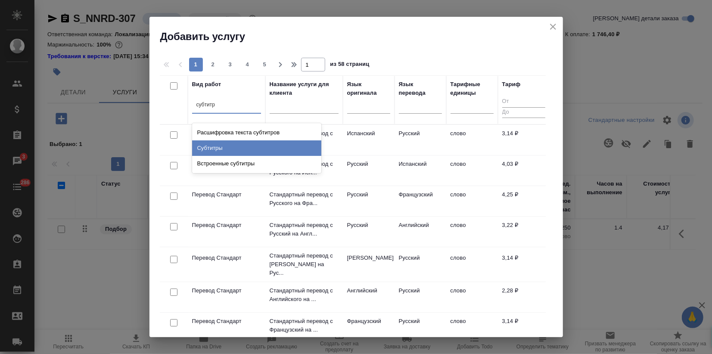
click at [216, 147] on div "Субтитры" at bounding box center [256, 148] width 129 height 16
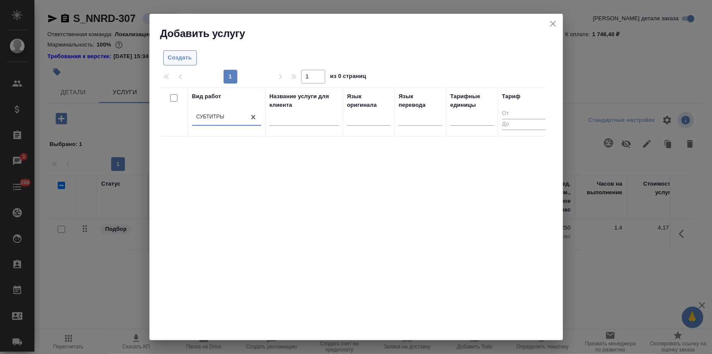
click at [176, 54] on span "Создать" at bounding box center [180, 58] width 24 height 10
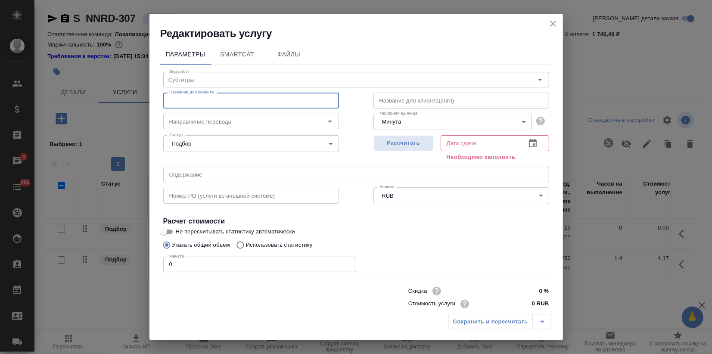
click at [202, 105] on input "text" at bounding box center [251, 101] width 176 height 16
type input "Встроенные субтитры"
click at [412, 138] on span "Рассчитать" at bounding box center [403, 143] width 51 height 10
type input "19.09.2025 14:40"
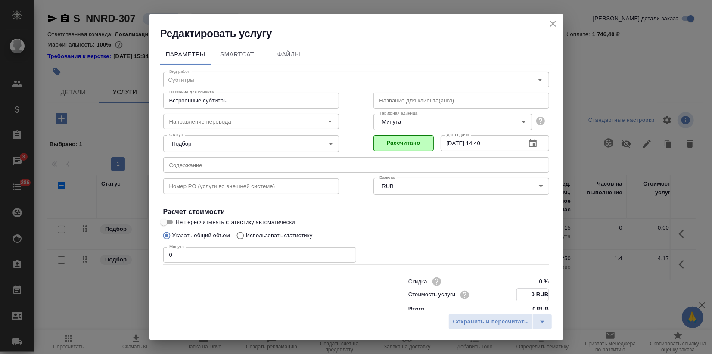
click at [523, 294] on input "0 RUB" at bounding box center [532, 294] width 31 height 12
type input "350 RUB"
click at [482, 324] on span "Сохранить и пересчитать" at bounding box center [490, 322] width 75 height 10
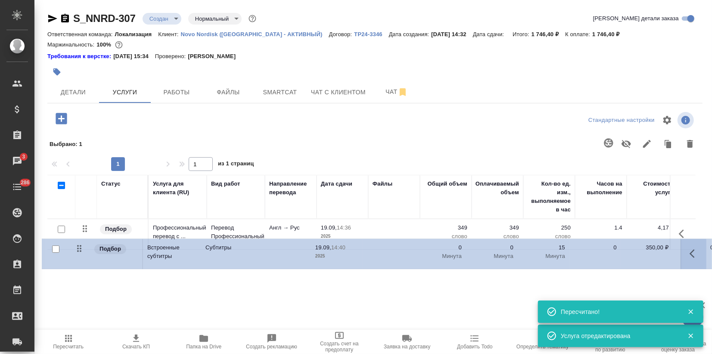
drag, startPoint x: 86, startPoint y: 227, endPoint x: 78, endPoint y: 261, distance: 34.3
click at [78, 261] on table "Статус Услуга для клиента (RU) Вид работ Направление перевода Дата сдачи Файлы …" at bounding box center [453, 227] width 812 height 105
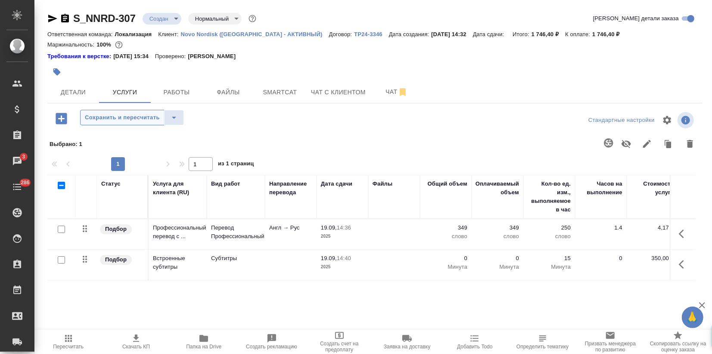
click at [136, 119] on span "Сохранить и пересчитать" at bounding box center [122, 118] width 75 height 10
click at [62, 121] on icon "button" at bounding box center [61, 118] width 11 height 11
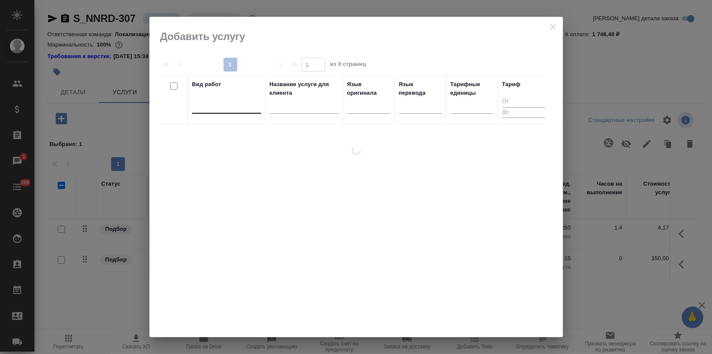
click at [226, 108] on div at bounding box center [226, 105] width 69 height 12
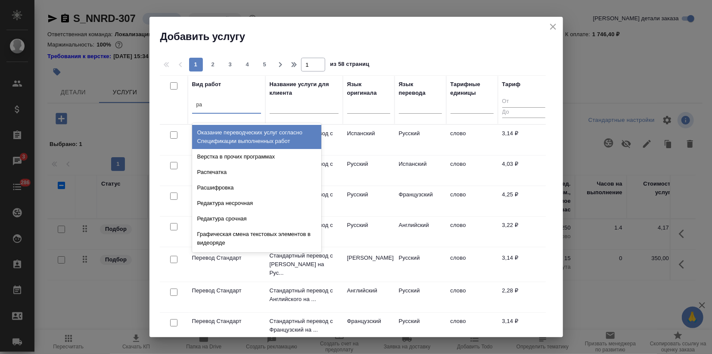
type input "рас"
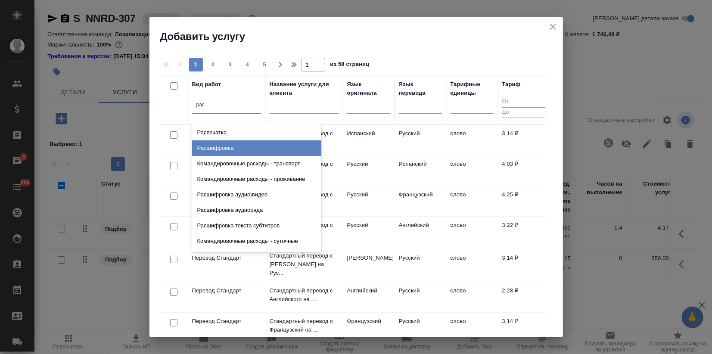
click at [221, 142] on div "Расшифровка" at bounding box center [256, 148] width 129 height 16
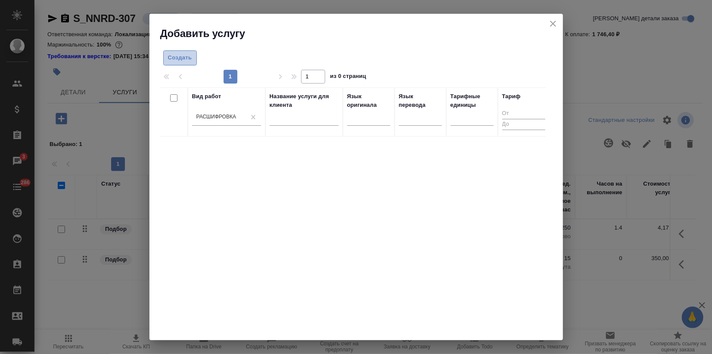
click at [184, 60] on span "Создать" at bounding box center [180, 58] width 24 height 10
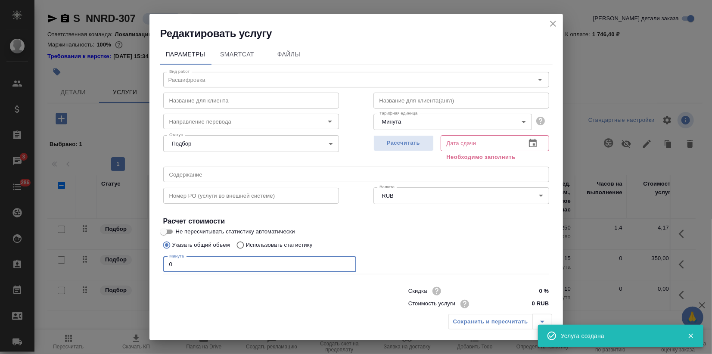
click at [151, 265] on div "Параметры SmartCat Файлы Вид работ Расшифровка Вид работ Название для клиента Н…" at bounding box center [355, 174] width 413 height 269
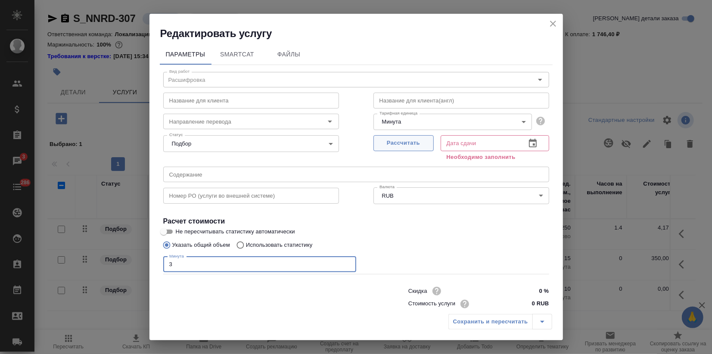
type input "3"
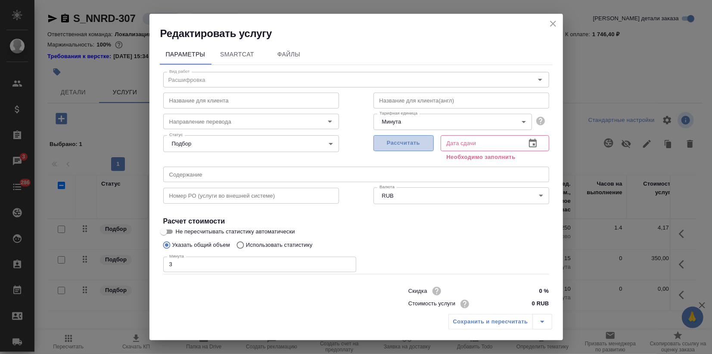
click at [397, 146] on span "Рассчитать" at bounding box center [403, 143] width 51 height 10
type input "19.09.2025 15:09"
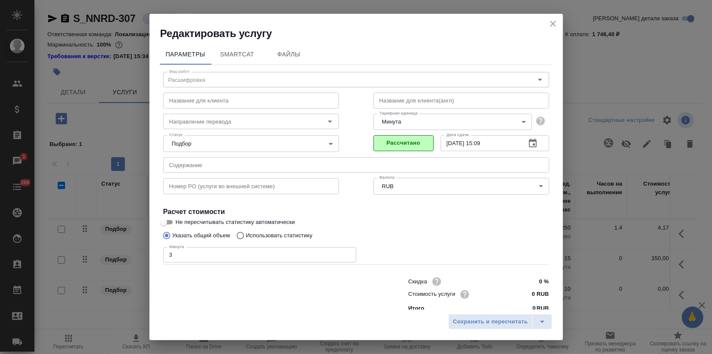
click at [553, 186] on div "Параметры SmartCat Файлы Вид работ Расшифровка Вид работ Название для клиента Н…" at bounding box center [355, 174] width 413 height 269
click at [517, 290] on input "0 RUB" at bounding box center [532, 294] width 32 height 12
type input "300 RUB"
click at [493, 320] on span "Сохранить и пересчитать" at bounding box center [490, 322] width 75 height 10
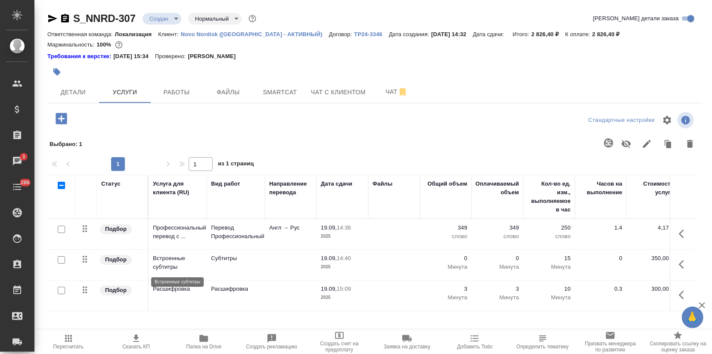
click at [171, 265] on p "Встроенные субтитры" at bounding box center [178, 262] width 50 height 17
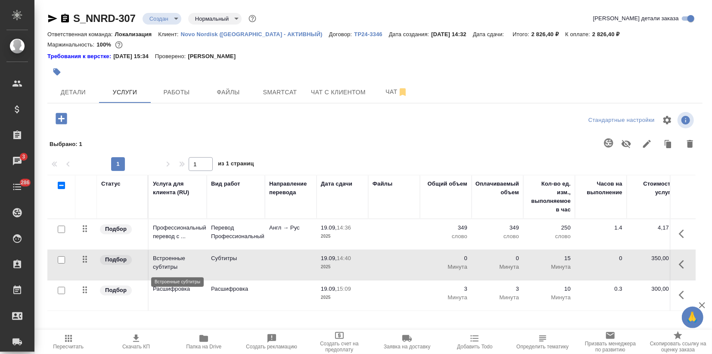
click at [171, 265] on p "Встроенные субтитры" at bounding box center [178, 262] width 50 height 17
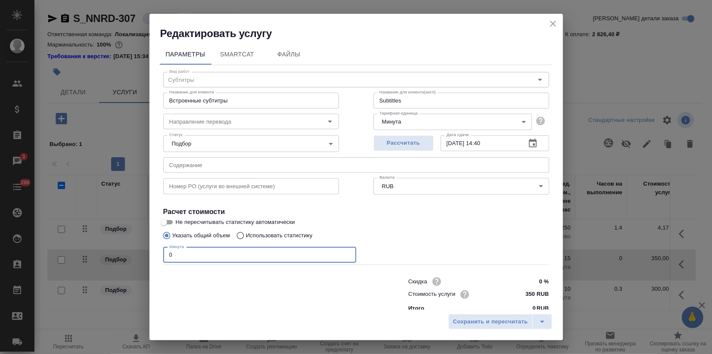
drag, startPoint x: 180, startPoint y: 258, endPoint x: 112, endPoint y: 267, distance: 69.0
click at [121, 265] on div "Редактировать услугу Параметры SmartCat Файлы Вид работ Субтитры Вид работ Назв…" at bounding box center [356, 177] width 712 height 354
type input "3"
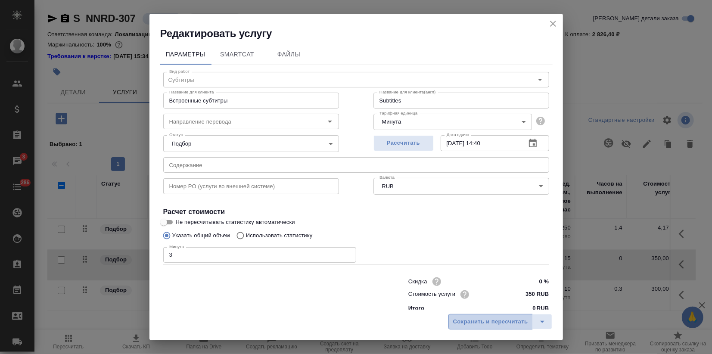
click at [497, 324] on span "Сохранить и пересчитать" at bounding box center [490, 322] width 75 height 10
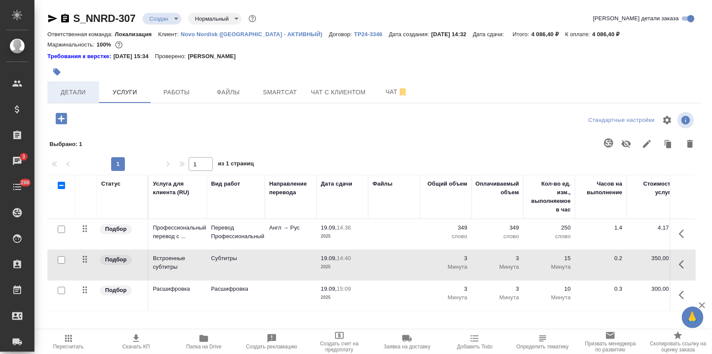
click at [81, 93] on span "Детали" at bounding box center [73, 92] width 41 height 11
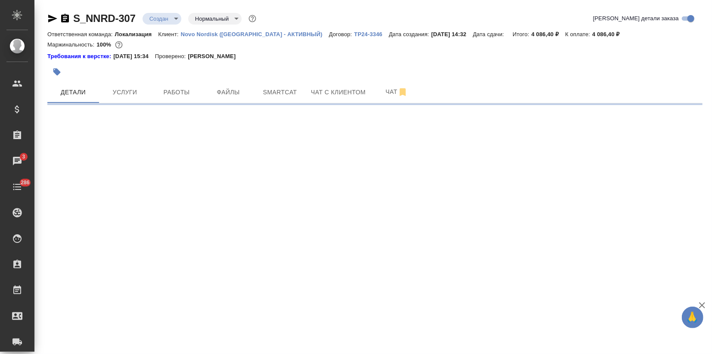
select select "RU"
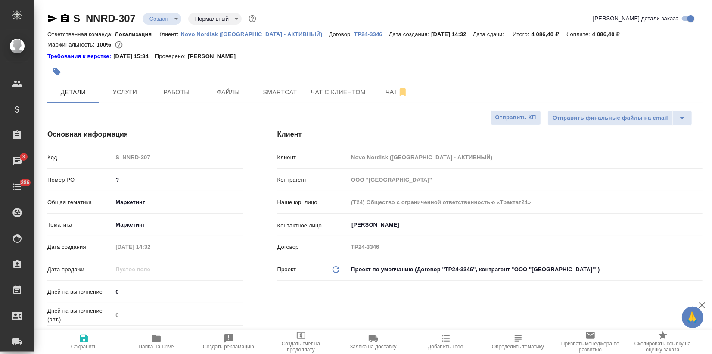
type textarea "x"
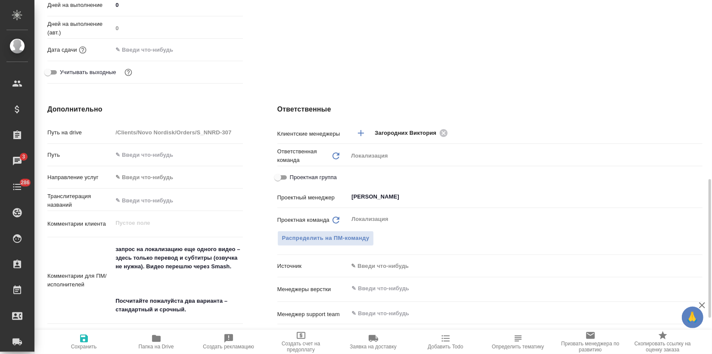
scroll to position [335, 0]
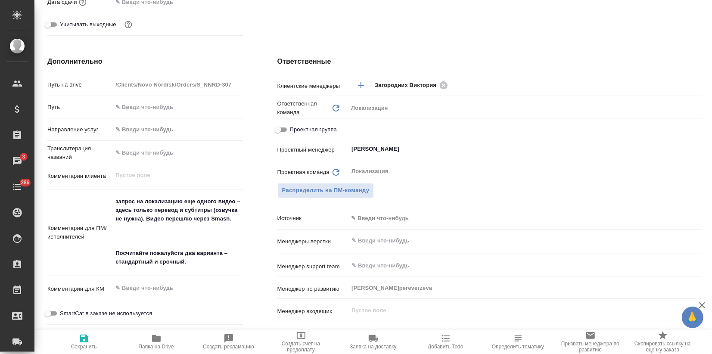
click at [552, 69] on div "Ответственные Клиентские менеджеры Загородних Виктория ​ Ответственная команда …" at bounding box center [489, 214] width 459 height 351
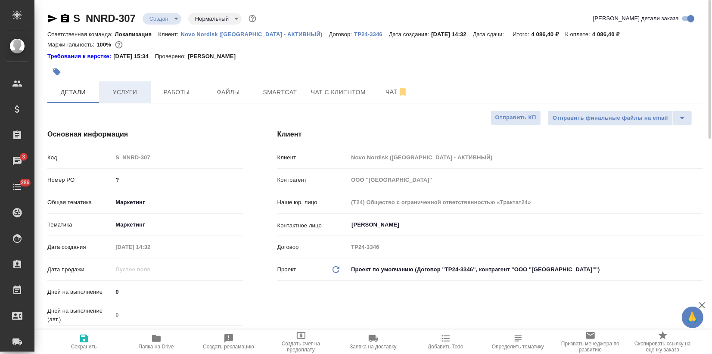
click at [131, 93] on span "Услуги" at bounding box center [124, 92] width 41 height 11
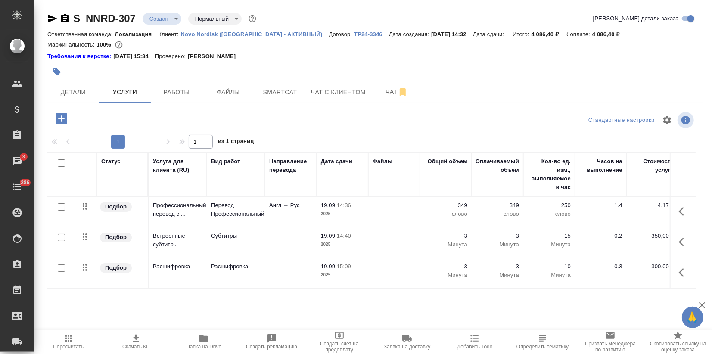
click at [62, 269] on input "checkbox" at bounding box center [61, 267] width 7 height 7
checkbox input "true"
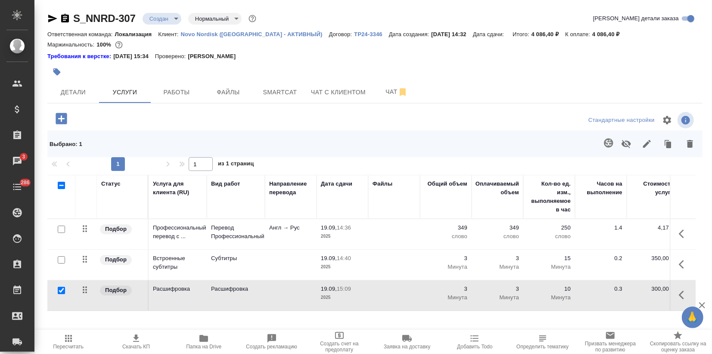
click at [478, 86] on div "Детали Услуги Работы Файлы Smartcat Чат с клиентом Чат" at bounding box center [374, 92] width 655 height 22
click at [467, 84] on div "Детали Услуги Работы Файлы Smartcat Чат с клиентом Чат" at bounding box center [374, 92] width 655 height 22
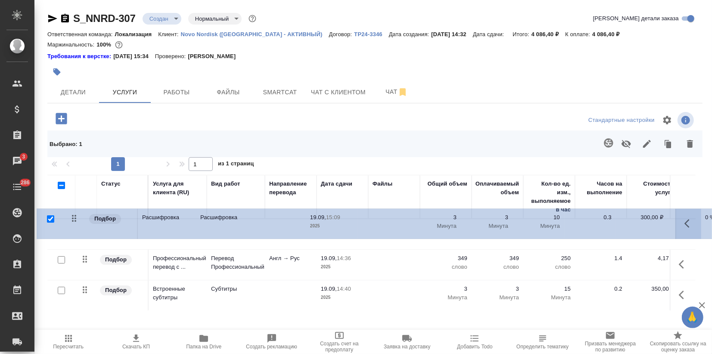
drag, startPoint x: 82, startPoint y: 290, endPoint x: 71, endPoint y: 218, distance: 72.6
click at [71, 218] on table "Статус Услуга для клиента (RU) Вид работ Направление перевода Дата сдачи Файлы …" at bounding box center [453, 243] width 812 height 136
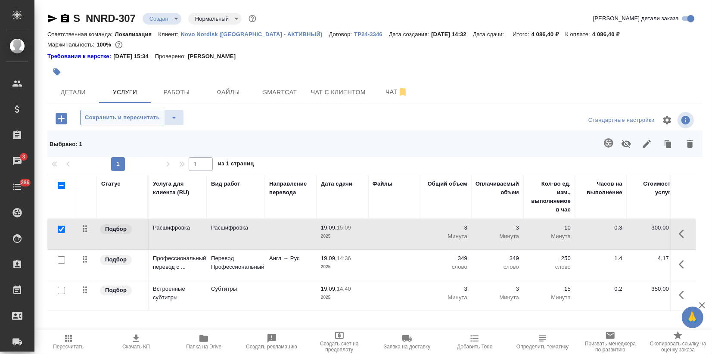
click at [149, 119] on span "Сохранить и пересчитать" at bounding box center [122, 118] width 75 height 10
click at [493, 88] on div "Детали Услуги Работы Файлы Smartcat Чат с клиентом Чат" at bounding box center [374, 92] width 655 height 22
click at [327, 266] on p "2025" at bounding box center [342, 267] width 43 height 9
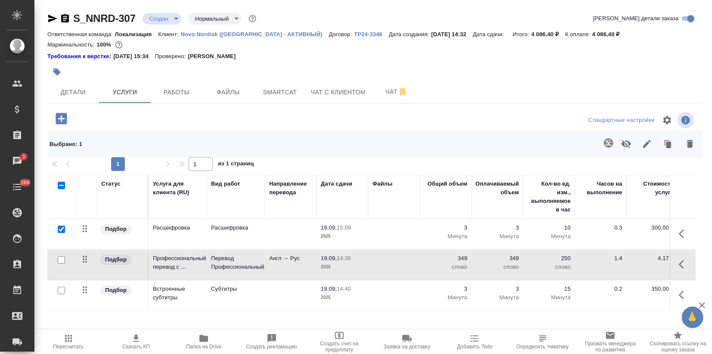
click at [327, 266] on p "2025" at bounding box center [342, 267] width 43 height 9
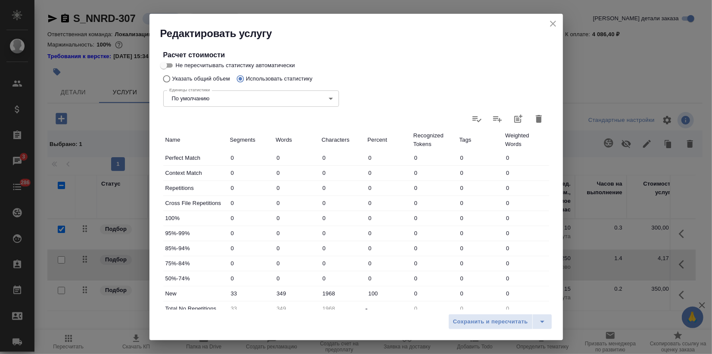
scroll to position [191, 0]
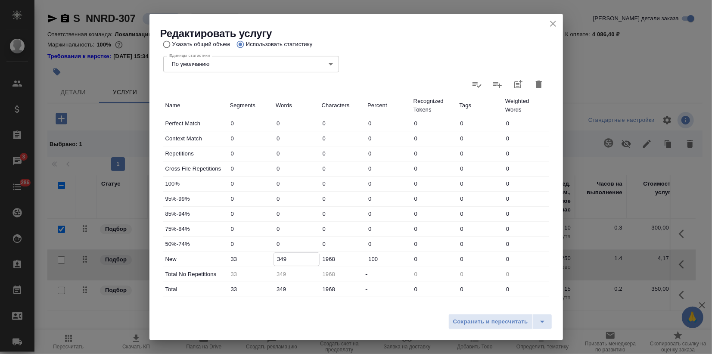
drag, startPoint x: 287, startPoint y: 259, endPoint x: 277, endPoint y: 259, distance: 9.9
click at [277, 259] on input "349" at bounding box center [296, 259] width 45 height 12
type input "371"
drag, startPoint x: 279, startPoint y: 289, endPoint x: 293, endPoint y: 288, distance: 14.3
click at [293, 288] on input "349" at bounding box center [296, 289] width 45 height 12
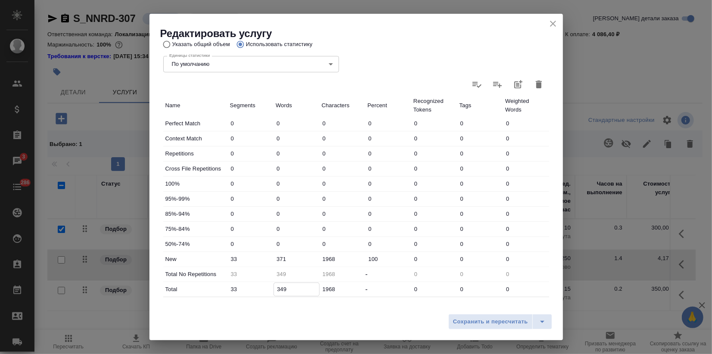
type input "37"
type input "371"
click at [465, 320] on span "Сохранить и пересчитать" at bounding box center [490, 322] width 75 height 10
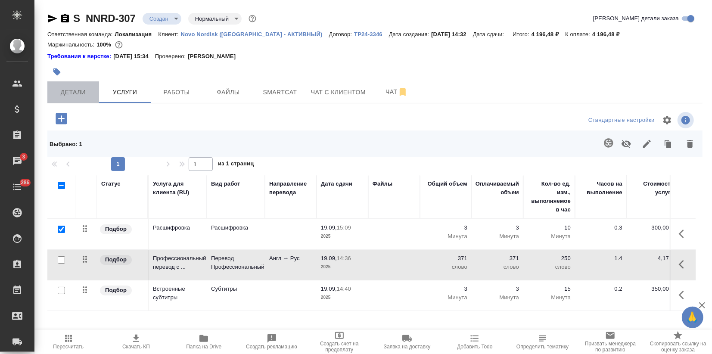
click at [78, 93] on span "Детали" at bounding box center [73, 92] width 41 height 11
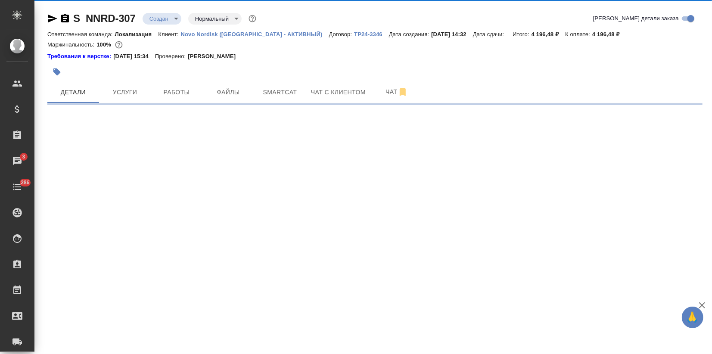
select select "RU"
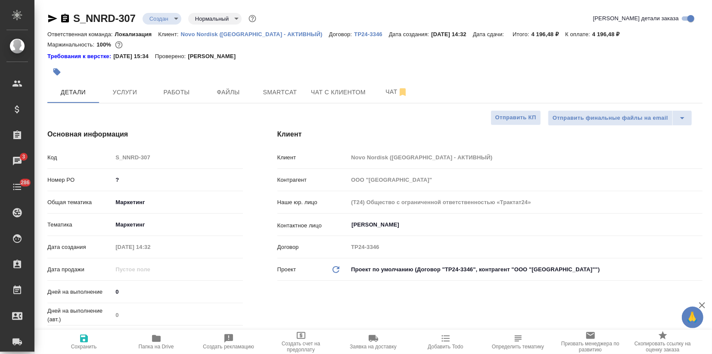
type textarea "x"
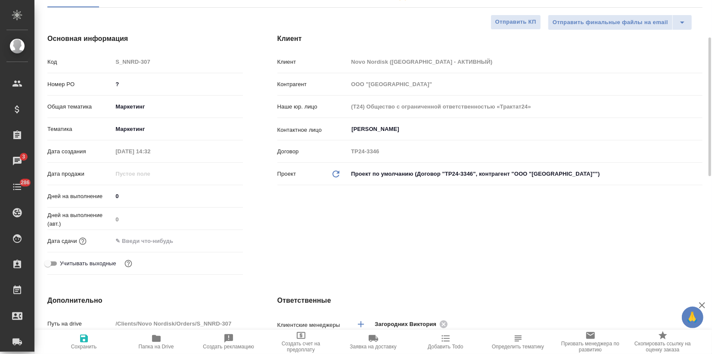
click at [137, 245] on input "text" at bounding box center [149, 241] width 75 height 12
click at [222, 241] on div at bounding box center [228, 241] width 30 height 10
click at [216, 239] on icon "button" at bounding box center [218, 241] width 10 height 10
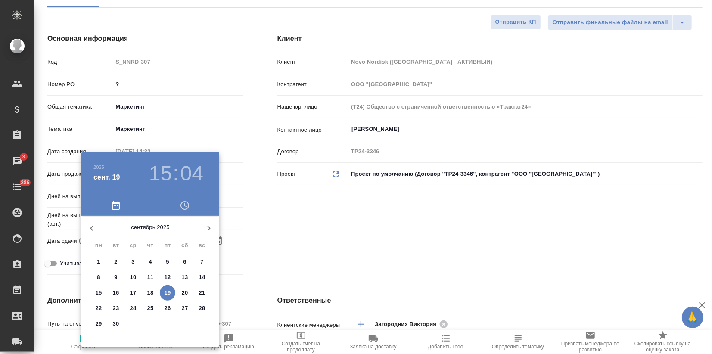
click at [149, 311] on p "25" at bounding box center [150, 308] width 6 height 9
type input "25.09.2025 15:04"
type textarea "x"
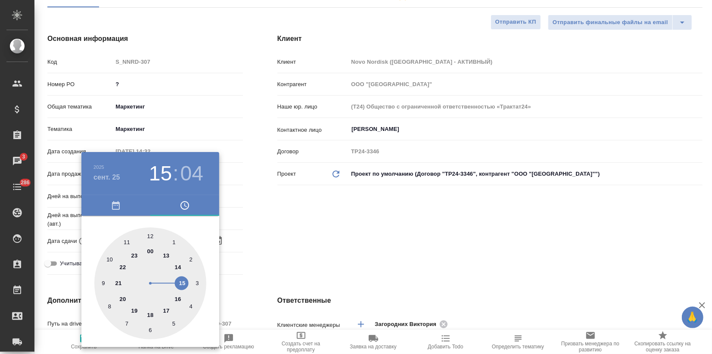
click at [168, 255] on div at bounding box center [150, 283] width 112 height 112
type input "25.09.2025 13:04"
type textarea "x"
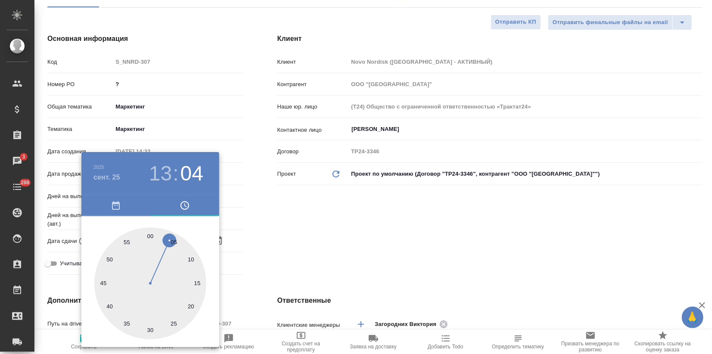
click at [149, 236] on div at bounding box center [150, 283] width 112 height 112
type input "25.09.2025 13:00"
type textarea "x"
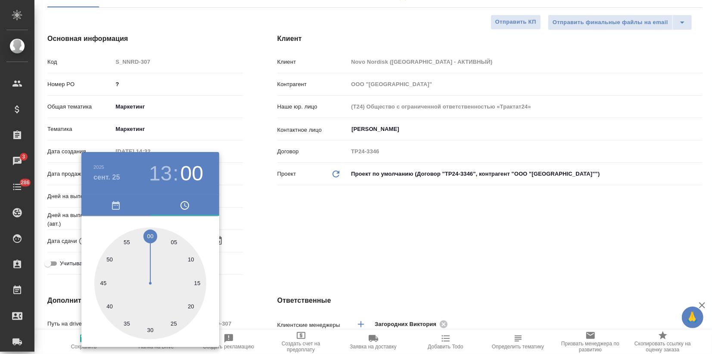
click at [267, 224] on div at bounding box center [356, 177] width 712 height 354
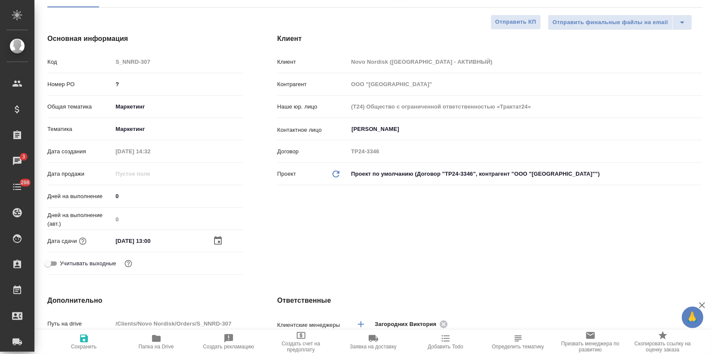
click at [80, 347] on span "Сохранить" at bounding box center [84, 347] width 26 height 6
type textarea "x"
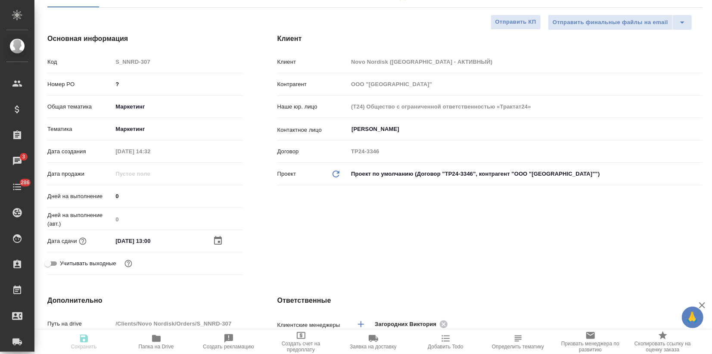
type textarea "x"
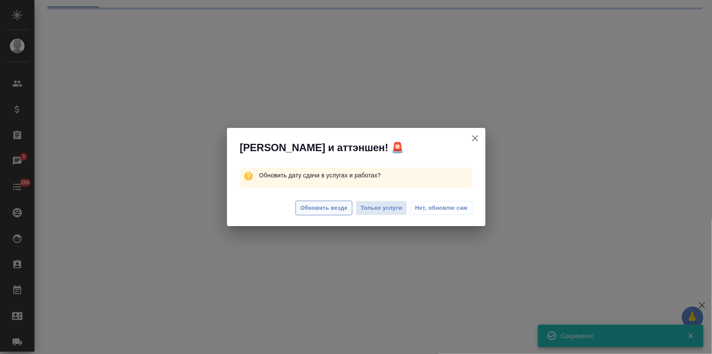
select select "RU"
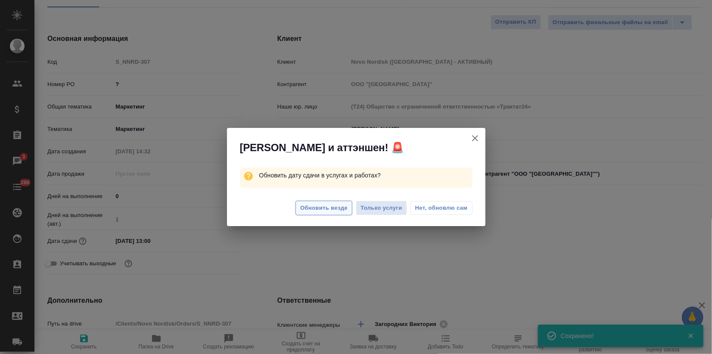
type textarea "x"
click at [333, 206] on span "Обновить везде" at bounding box center [323, 208] width 47 height 10
type textarea "x"
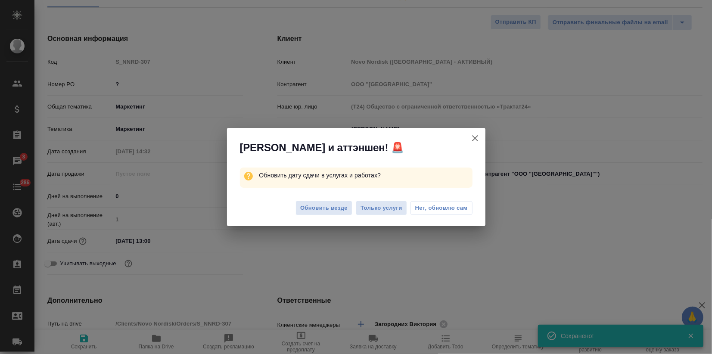
type textarea "x"
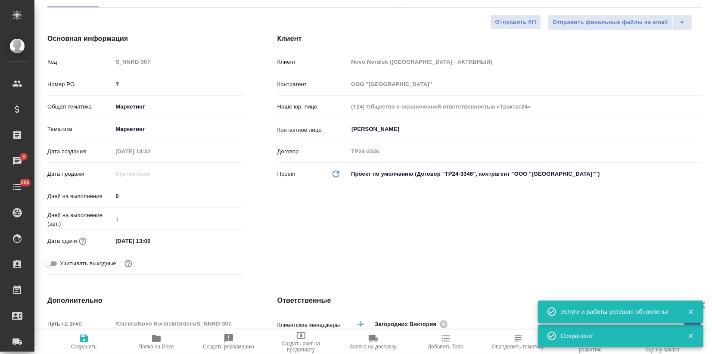
scroll to position [0, 0]
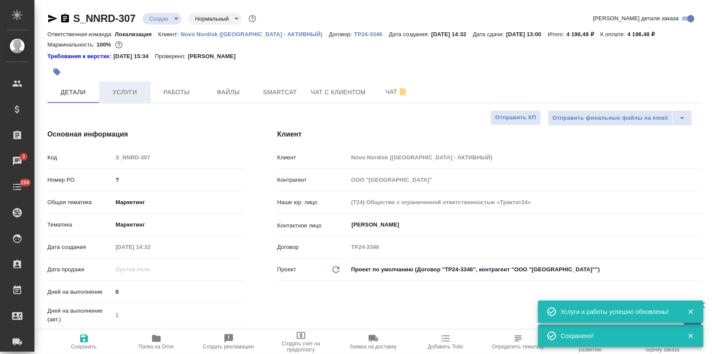
click at [131, 96] on button "Услуги" at bounding box center [125, 92] width 52 height 22
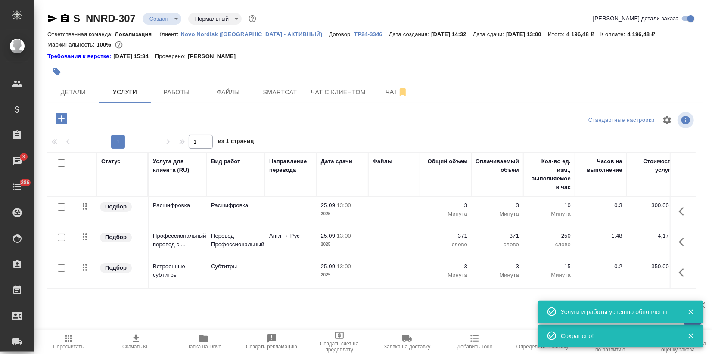
click at [141, 341] on icon "button" at bounding box center [136, 338] width 10 height 10
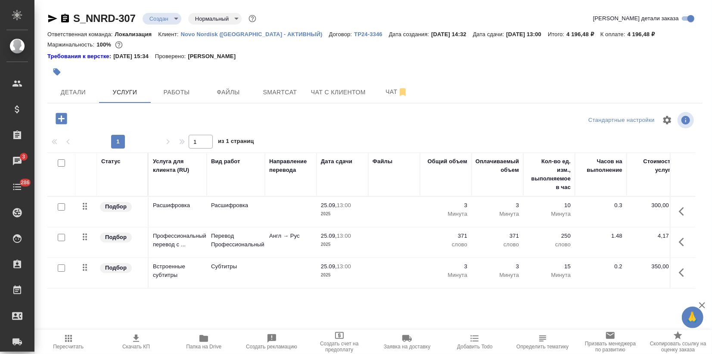
click at [135, 338] on icon "button" at bounding box center [136, 338] width 6 height 7
click at [76, 88] on span "Детали" at bounding box center [73, 92] width 41 height 11
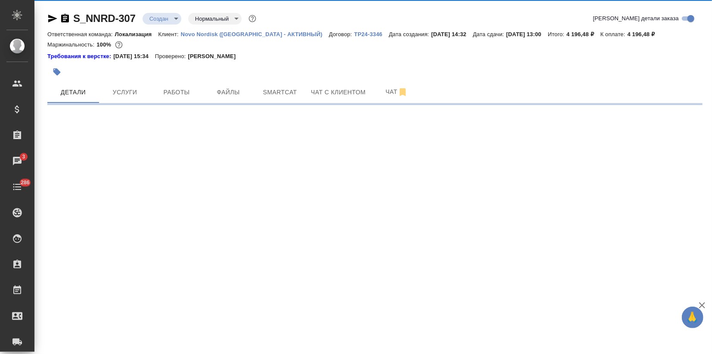
select select "RU"
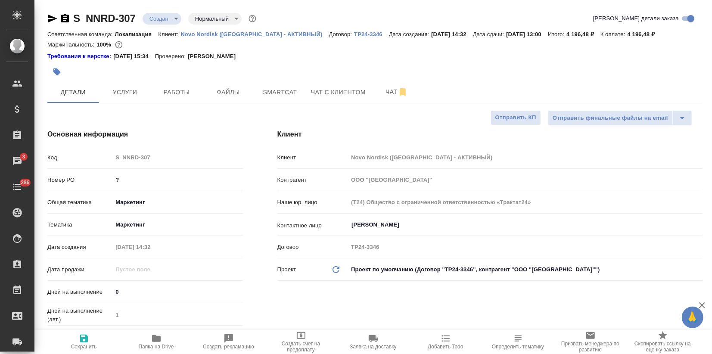
type textarea "x"
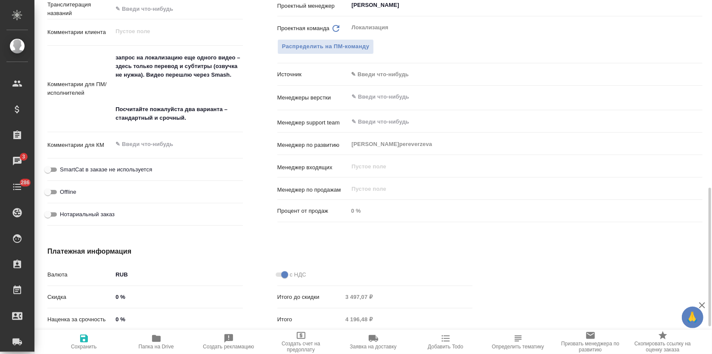
scroll to position [568, 0]
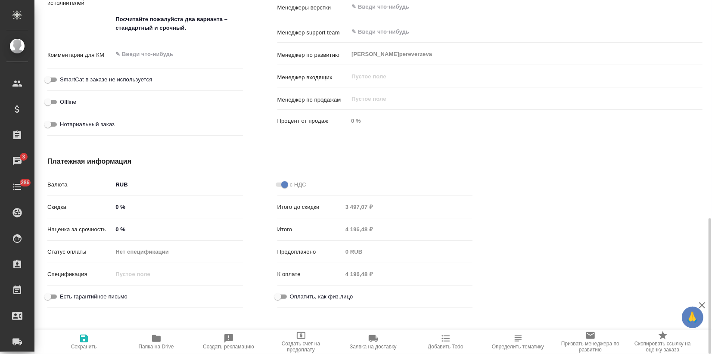
click at [114, 228] on input "0 %" at bounding box center [177, 229] width 130 height 12
type input "10 %"
type textarea "x"
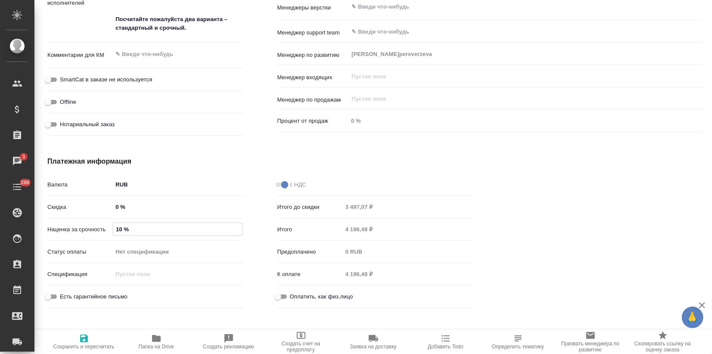
type textarea "x"
type input "100 %"
click at [85, 344] on span "Сохранить и пересчитать" at bounding box center [83, 347] width 61 height 6
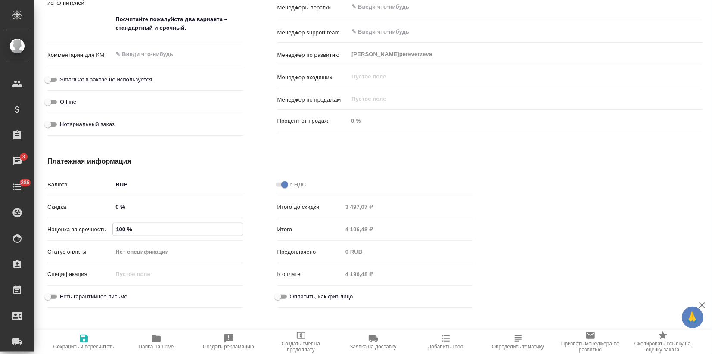
type textarea "x"
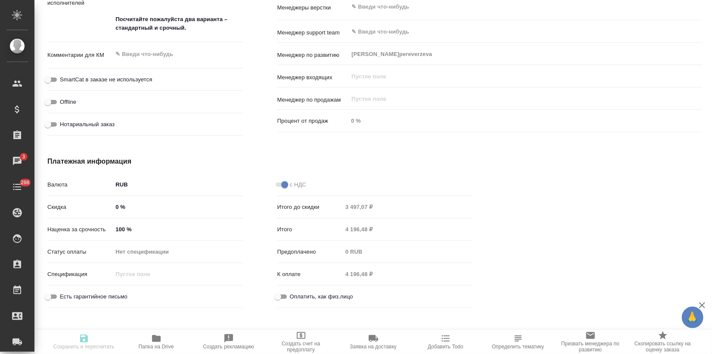
type textarea "x"
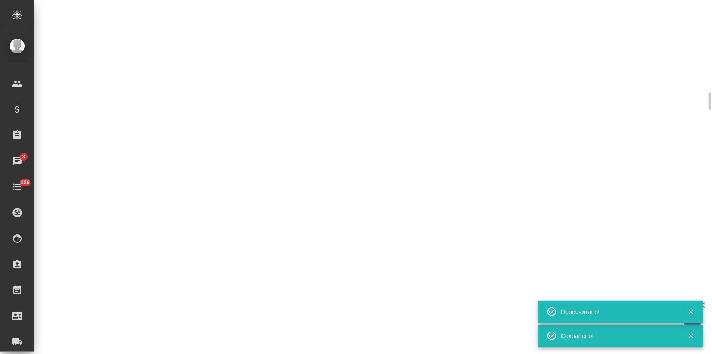
select select "RU"
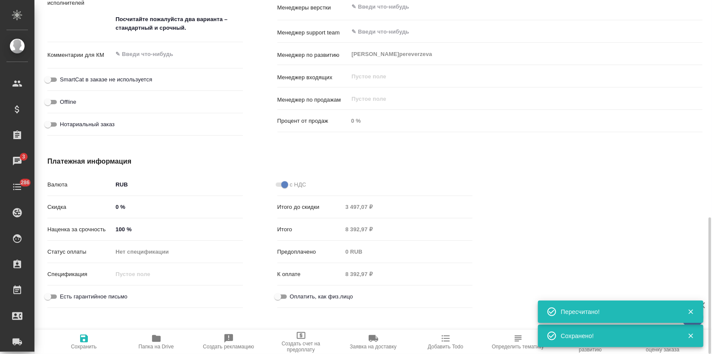
type textarea "x"
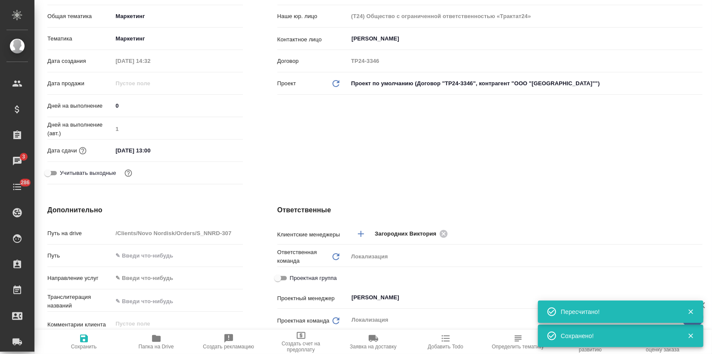
scroll to position [0, 0]
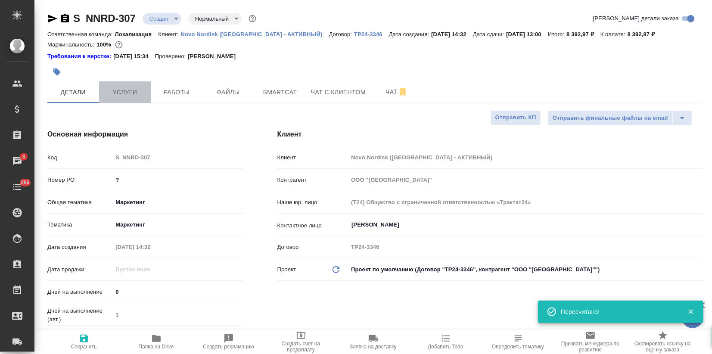
click at [117, 96] on span "Услуги" at bounding box center [124, 92] width 41 height 11
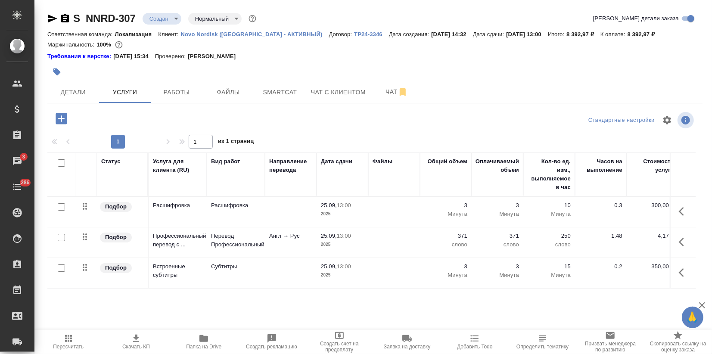
click at [129, 345] on span "Скачать КП" at bounding box center [136, 347] width 28 height 6
click at [71, 85] on button "Детали" at bounding box center [73, 92] width 52 height 22
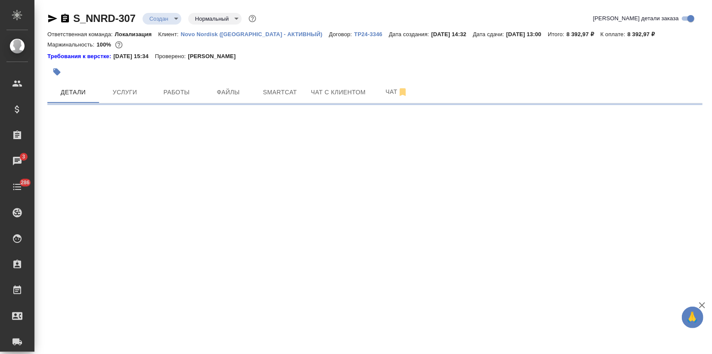
select select "RU"
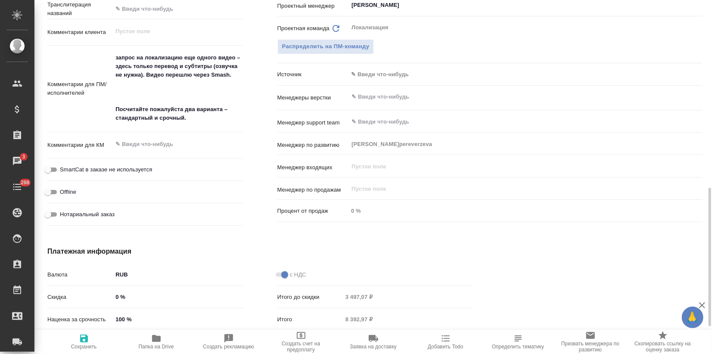
scroll to position [526, 0]
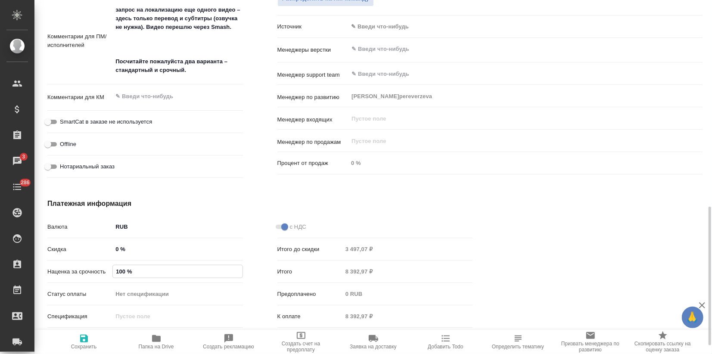
drag, startPoint x: 120, startPoint y: 271, endPoint x: 95, endPoint y: 267, distance: 25.3
click at [96, 267] on div "Наценка за срочность 100 %" at bounding box center [144, 271] width 195 height 15
type input "0 %"
type textarea "x"
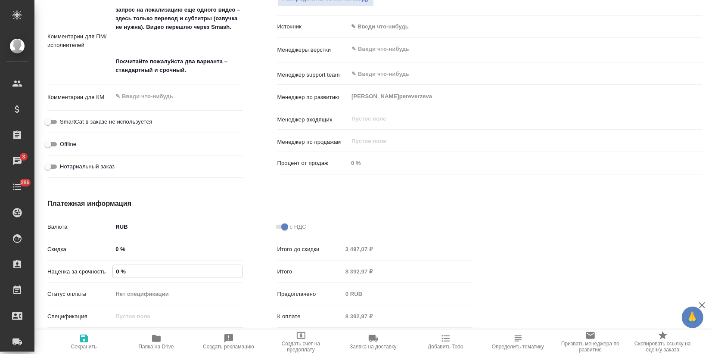
type textarea "x"
type input "0 %"
click at [89, 335] on span "Сохранить и пересчитать" at bounding box center [84, 341] width 62 height 16
type textarea "x"
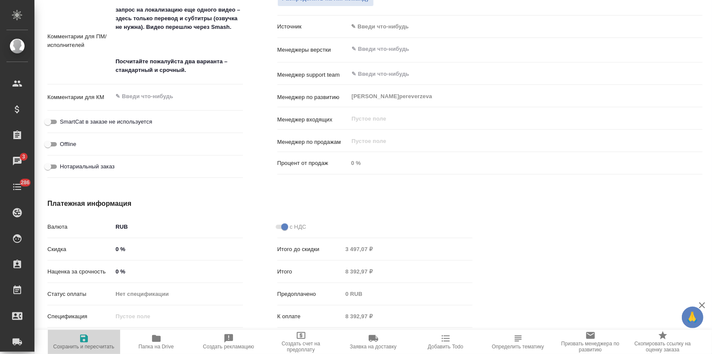
type textarea "x"
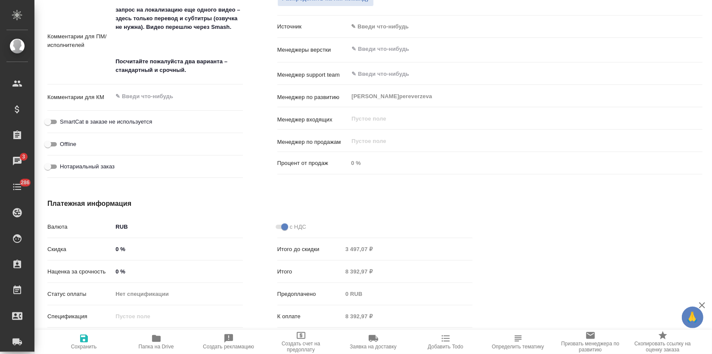
type textarea "x"
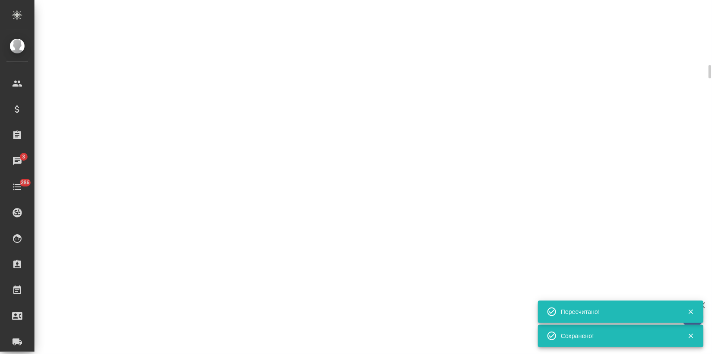
select select "RU"
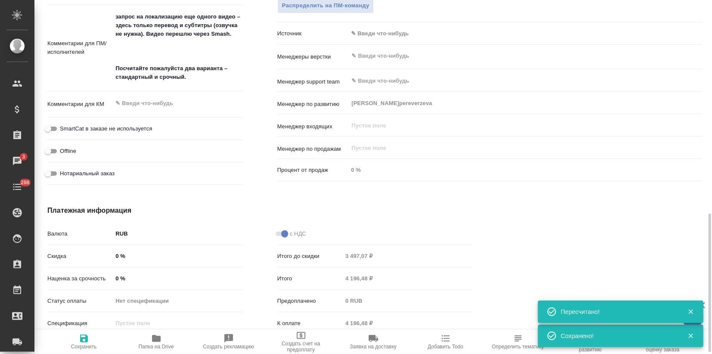
type textarea "x"
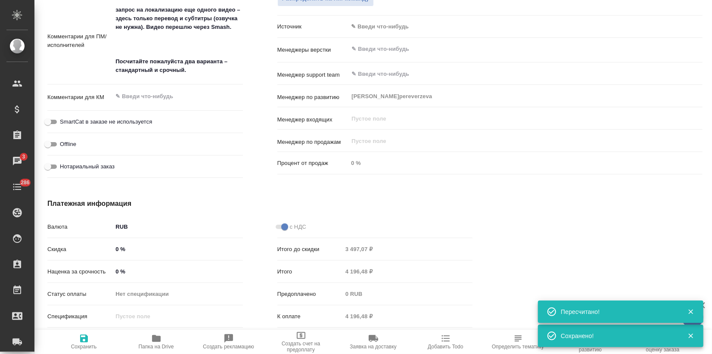
type textarea "x"
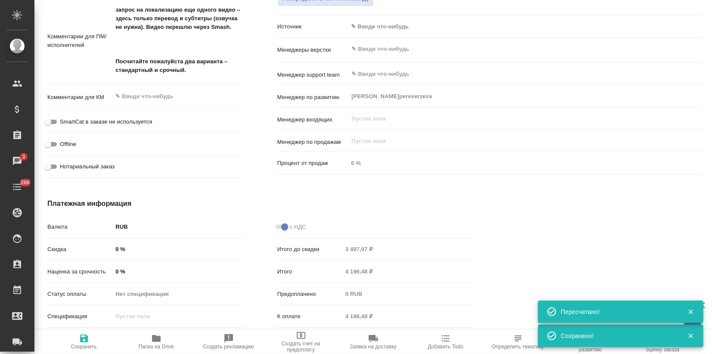
type textarea "x"
drag, startPoint x: 487, startPoint y: 232, endPoint x: 491, endPoint y: 200, distance: 32.5
click at [490, 233] on div at bounding box center [605, 275] width 230 height 189
type textarea "x"
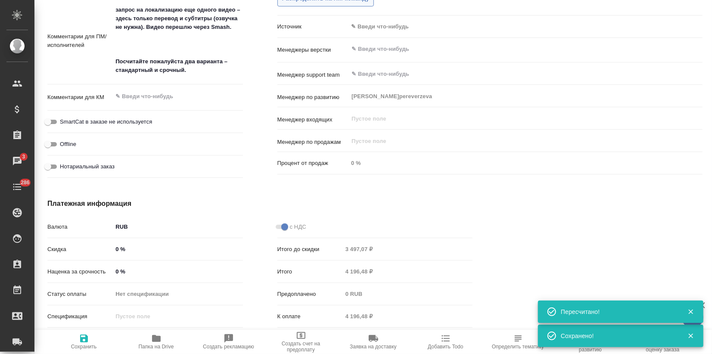
type textarea "x"
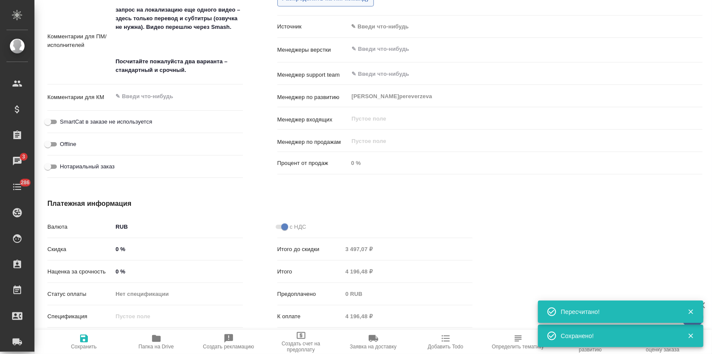
type textarea "x"
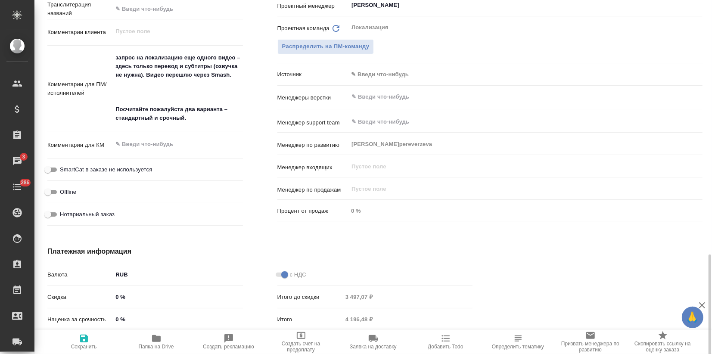
scroll to position [568, 0]
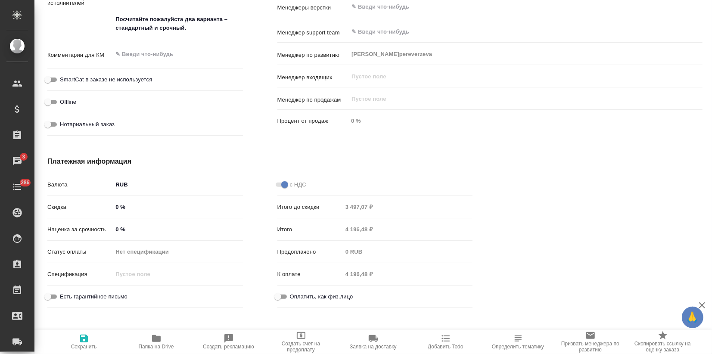
click at [115, 227] on input "0 %" at bounding box center [177, 229] width 130 height 12
click at [90, 338] on span "Сохранить и пересчитать" at bounding box center [84, 341] width 62 height 16
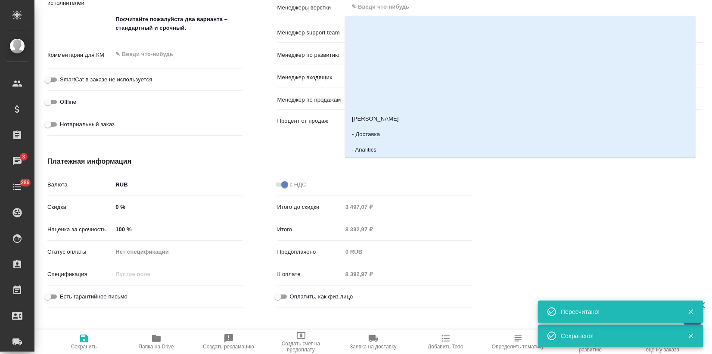
click at [482, 9] on input "text" at bounding box center [510, 7] width 320 height 10
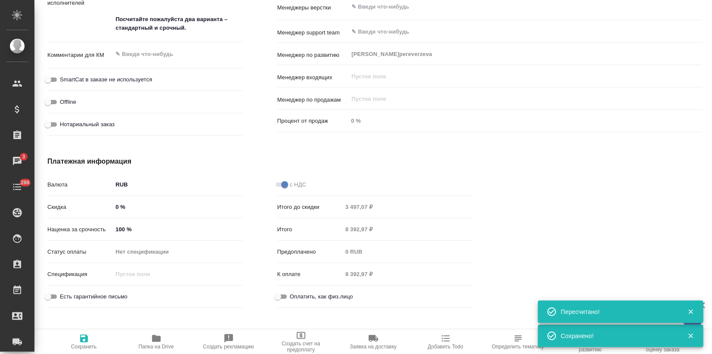
click at [202, 144] on div "Платежная информация Валюта RUB RUB Скидка 0 % Наценка за срочность 100 % Стату…" at bounding box center [259, 233] width 459 height 189
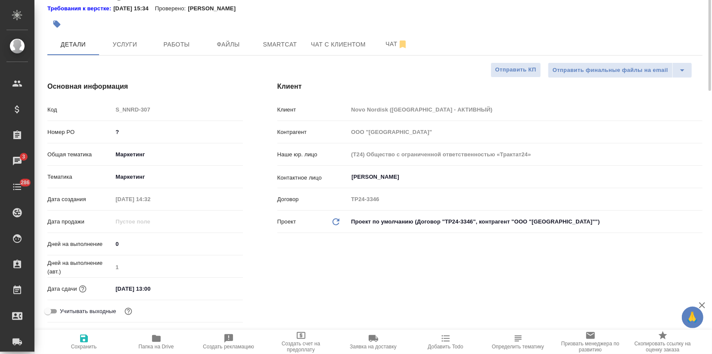
scroll to position [0, 0]
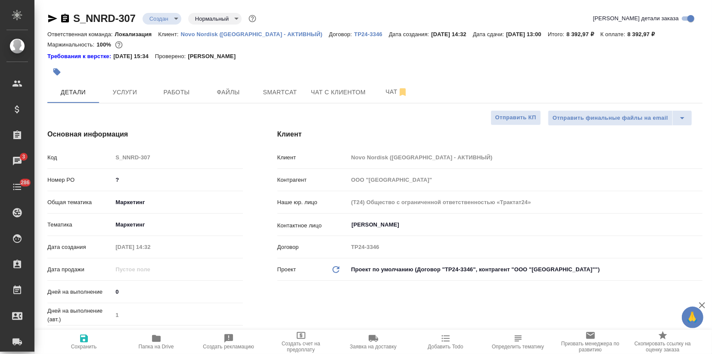
click at [571, 58] on div "Требования к верстке: 27.12.2024 15:34 Проверено: Петрова Валерия" at bounding box center [374, 56] width 655 height 9
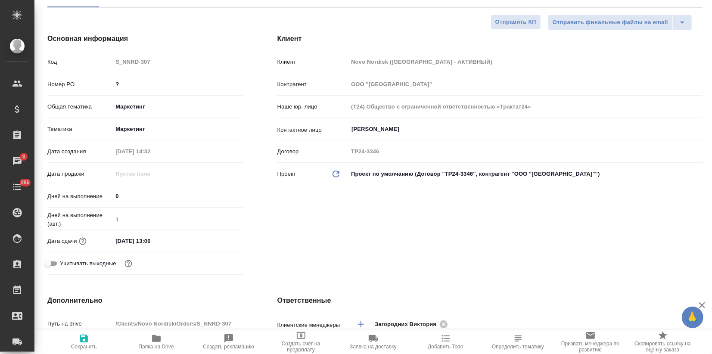
click at [165, 245] on input "25.09.2025 13:00" at bounding box center [149, 241] width 75 height 12
click at [219, 242] on icon "button" at bounding box center [218, 240] width 8 height 9
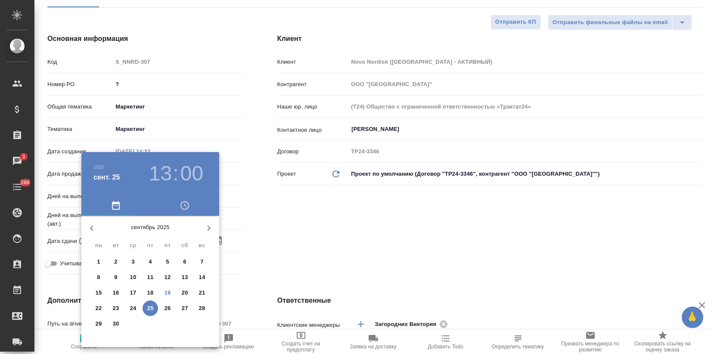
click at [119, 308] on span "23" at bounding box center [116, 308] width 16 height 9
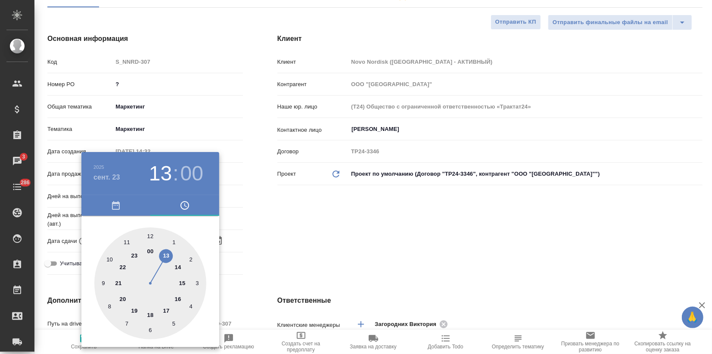
click at [166, 311] on div at bounding box center [150, 283] width 112 height 112
click at [280, 215] on div at bounding box center [356, 177] width 712 height 354
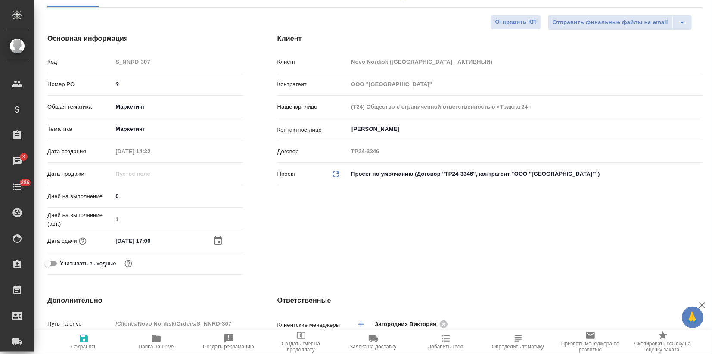
drag, startPoint x: 81, startPoint y: 341, endPoint x: 86, endPoint y: 341, distance: 5.2
click at [80, 341] on icon "button" at bounding box center [84, 339] width 8 height 8
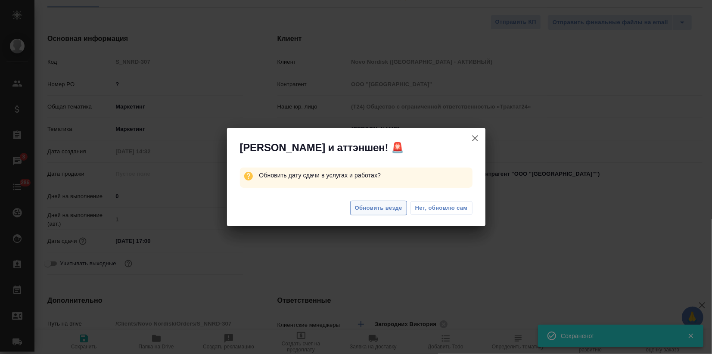
click at [382, 208] on span "Обновить везде" at bounding box center [378, 208] width 47 height 10
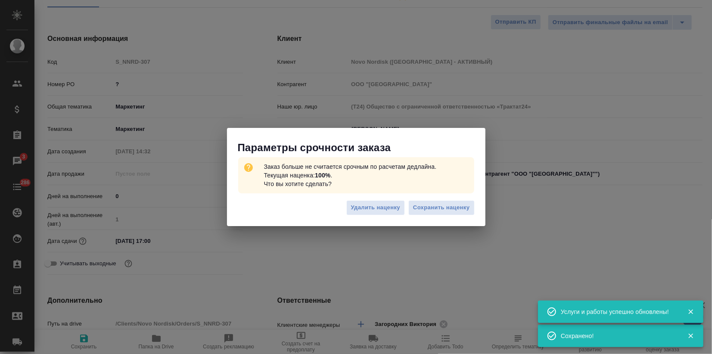
click at [446, 209] on span "Сохранить наценку" at bounding box center [441, 208] width 56 height 10
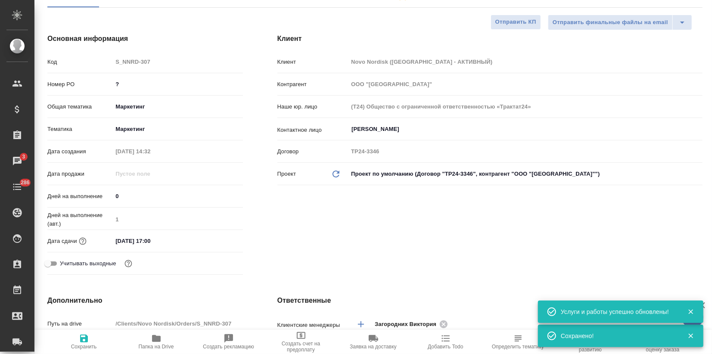
click at [568, 50] on div "Клиент Клиент Novo Nordisk (РФ - АКТИВНЫЙ) Контрагент ООО "Ново Нордиск" Наше ю…" at bounding box center [489, 155] width 459 height 279
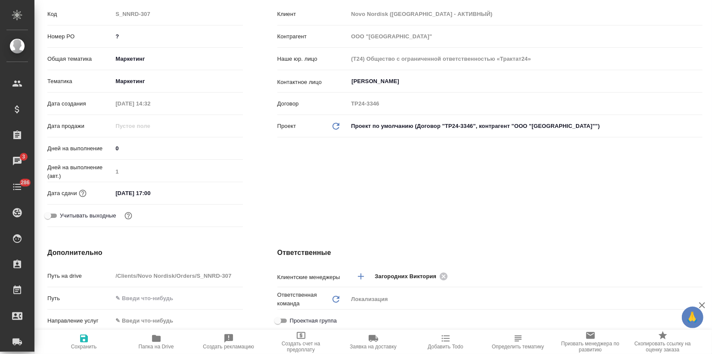
scroll to position [0, 0]
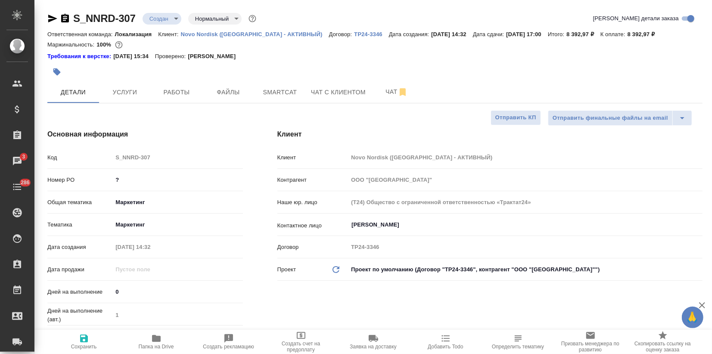
click at [164, 19] on body "🙏 .cls-1 fill:#fff; AWATERA Zagorodnikh Viktoria Клиенты Спецификации Заказы 3 …" at bounding box center [356, 177] width 712 height 354
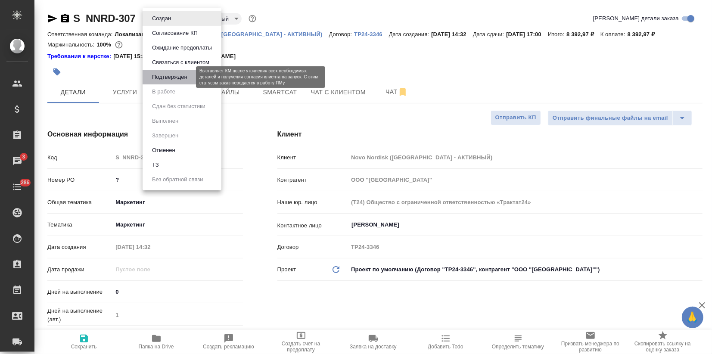
click at [167, 79] on button "Подтвержден" at bounding box center [169, 76] width 40 height 9
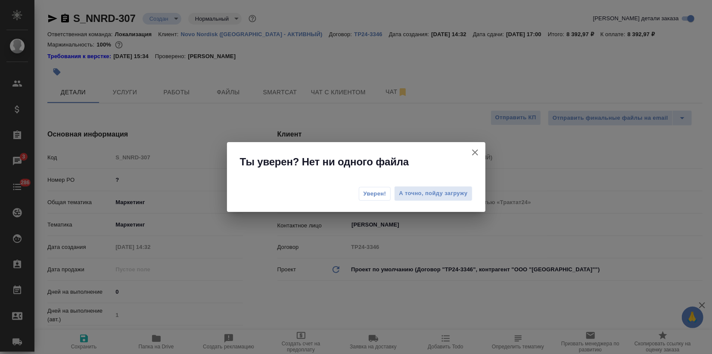
click at [369, 192] on span "Уверен!" at bounding box center [374, 193] width 23 height 9
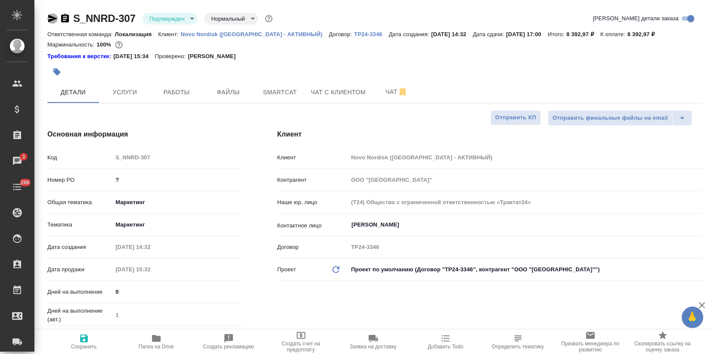
click at [52, 19] on icon "button" at bounding box center [52, 18] width 10 height 10
drag, startPoint x: 138, startPoint y: 17, endPoint x: 74, endPoint y: 16, distance: 64.6
click at [74, 16] on div "S_NNRD-307 Подтвержден confirmed Нормальный normal" at bounding box center [160, 19] width 227 height 14
copy link "S_NNRD-307"
drag, startPoint x: 536, startPoint y: 34, endPoint x: 557, endPoint y: 38, distance: 21.0
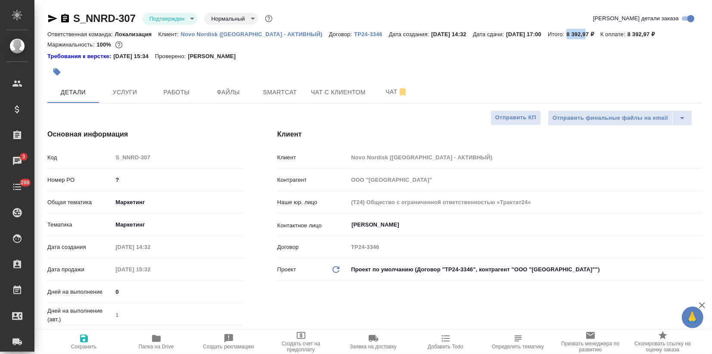
click at [557, 38] on div "Ответственная команда: Локализация Клиент: Novo Nordisk (РФ - АКТИВНЫЙ) Договор…" at bounding box center [374, 34] width 655 height 10
click at [541, 49] on div "Маржинальность: 100%" at bounding box center [374, 44] width 655 height 11
drag, startPoint x: 536, startPoint y: 34, endPoint x: 557, endPoint y: 34, distance: 21.1
click at [557, 34] on div "Ответственная команда: Локализация Клиент: Novo Nordisk (РФ - АКТИВНЫЙ) Договор…" at bounding box center [374, 34] width 655 height 10
copy p "8 392,97"
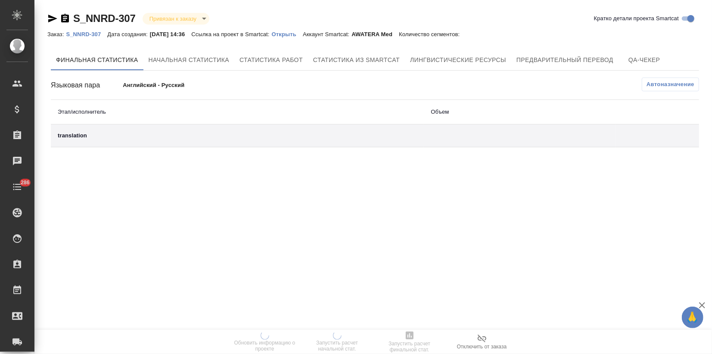
click at [289, 37] on link "Открыть" at bounding box center [287, 33] width 31 height 7
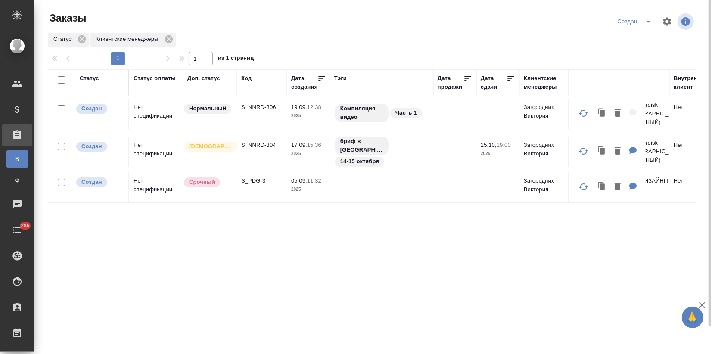
click at [253, 121] on td "S_NNRD-306" at bounding box center [262, 114] width 50 height 30
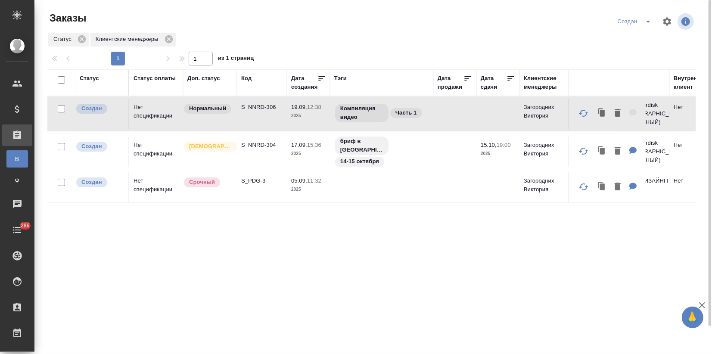
click at [253, 121] on td "S_NNRD-306" at bounding box center [262, 114] width 50 height 30
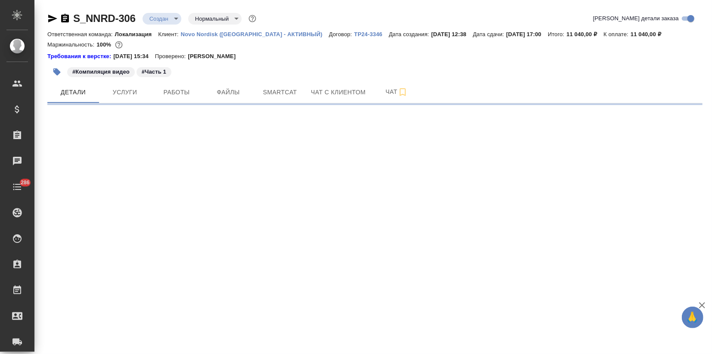
select select "RU"
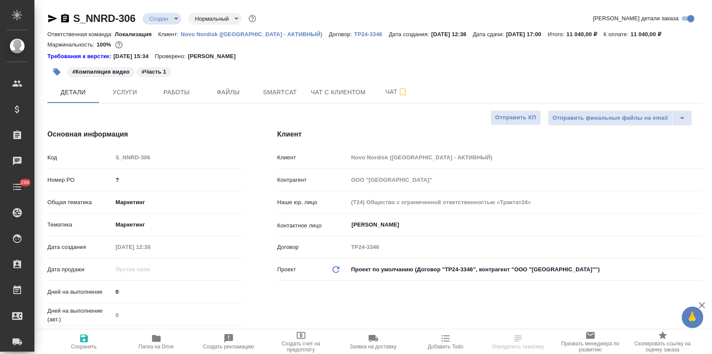
type textarea "x"
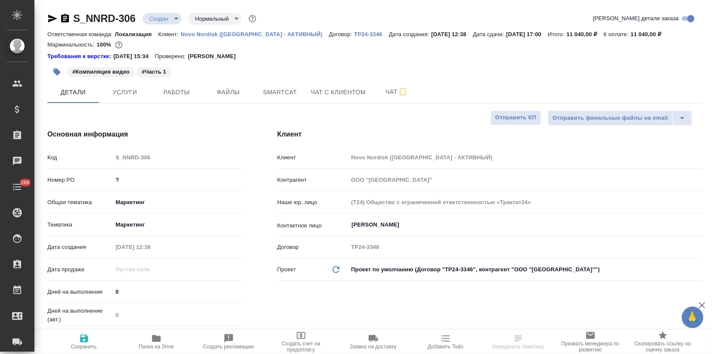
type textarea "x"
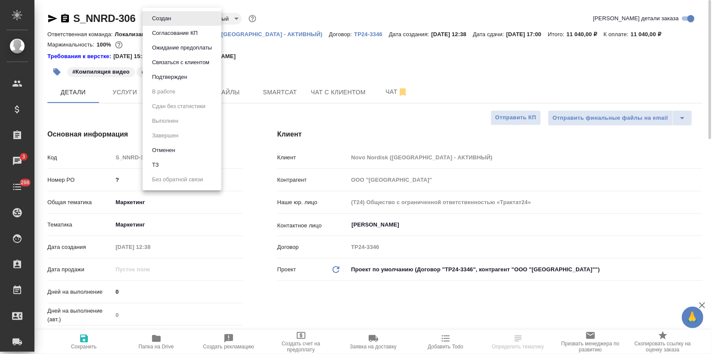
click at [165, 19] on body "🙏 .cls-1 fill:#fff; AWATERA Zagorodnikh Viktoria Клиенты Спецификации Заказы 3 …" at bounding box center [356, 177] width 712 height 354
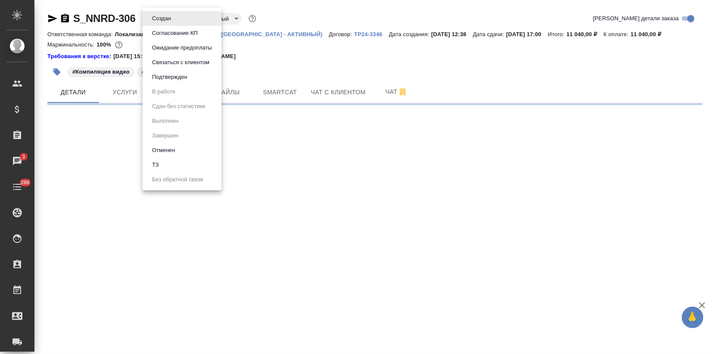
select select "RU"
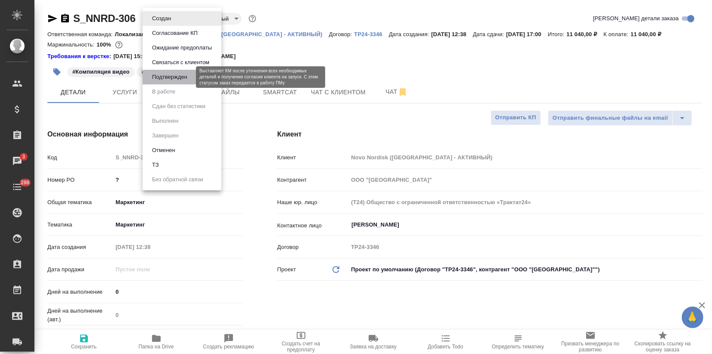
click at [172, 79] on button "Подтвержден" at bounding box center [169, 76] width 40 height 9
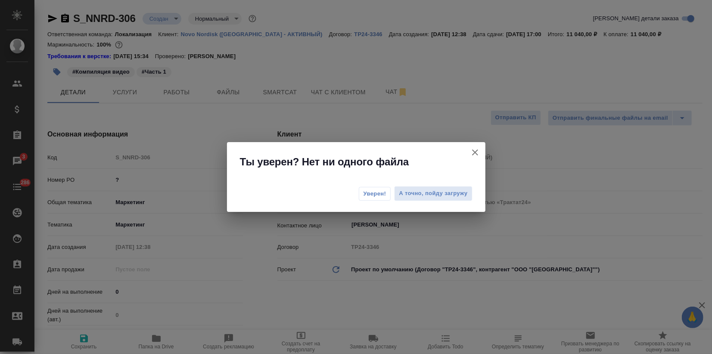
type textarea "x"
click at [374, 193] on span "Уверен!" at bounding box center [374, 193] width 23 height 9
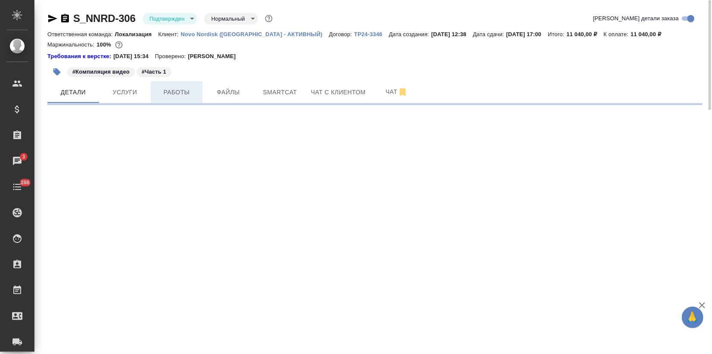
select select "RU"
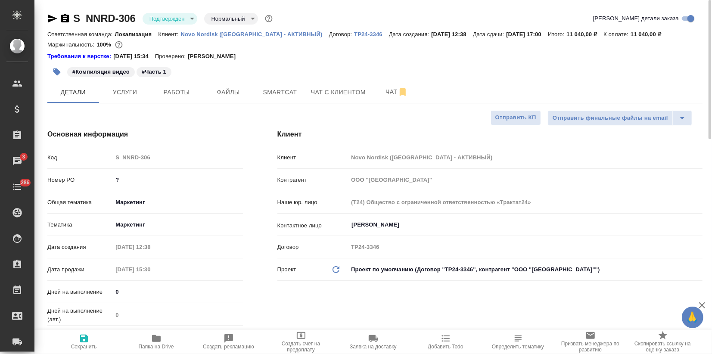
type textarea "x"
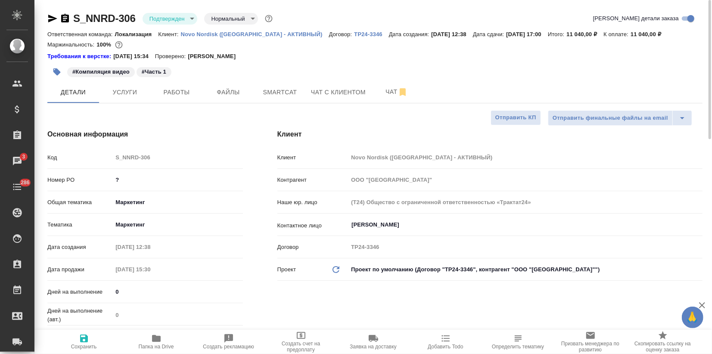
type textarea "x"
click at [52, 18] on icon "button" at bounding box center [52, 18] width 10 height 10
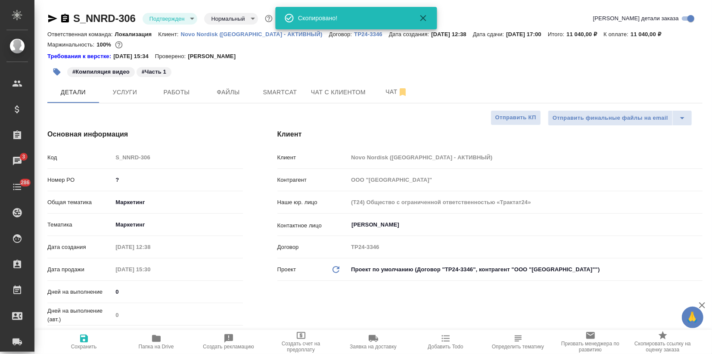
type textarea "x"
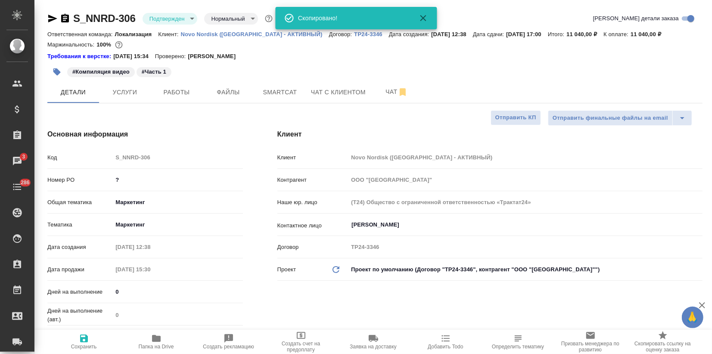
type textarea "x"
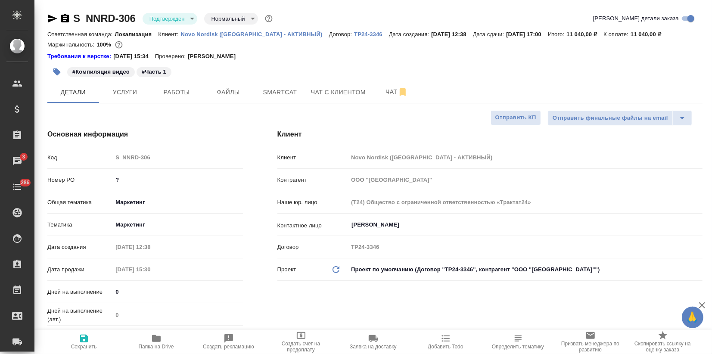
type textarea "x"
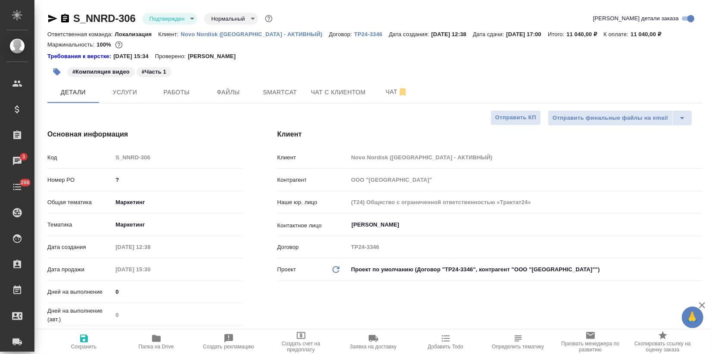
type textarea "x"
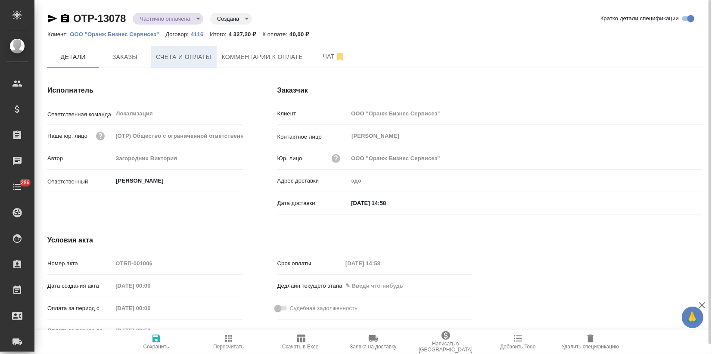
click at [151, 61] on button "Счета и оплаты" at bounding box center [184, 57] width 66 height 22
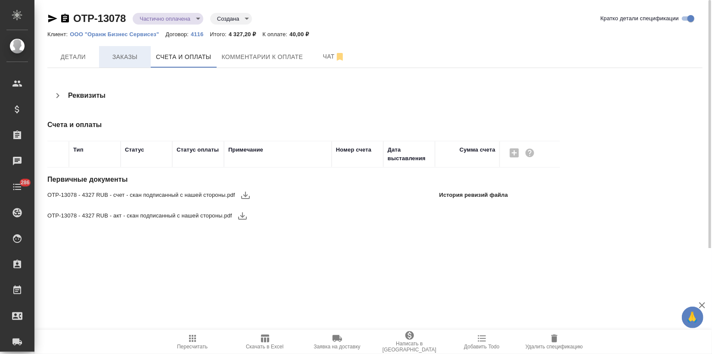
click at [138, 61] on span "Заказы" at bounding box center [124, 57] width 41 height 11
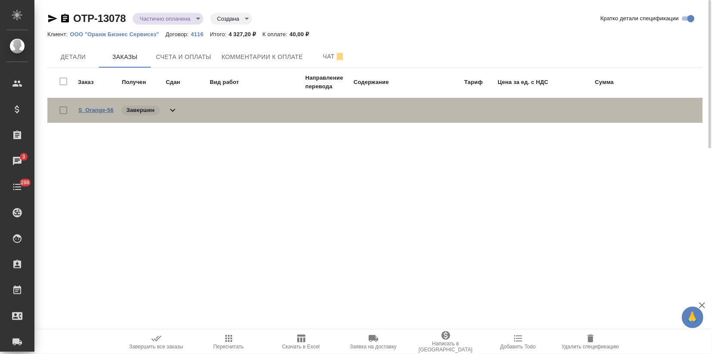
click at [93, 110] on link "S_Orange-56" at bounding box center [95, 110] width 35 height 6
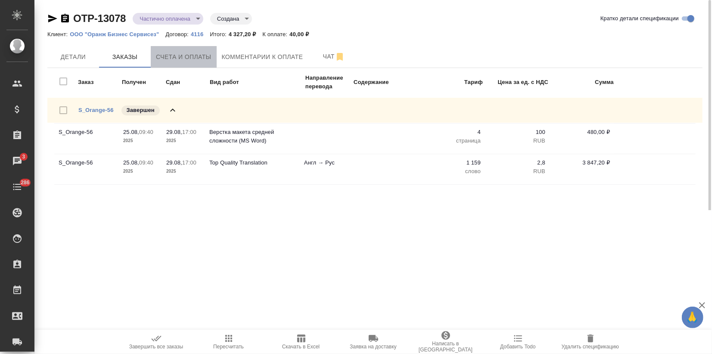
click at [197, 52] on span "Счета и оплаты" at bounding box center [184, 57] width 56 height 11
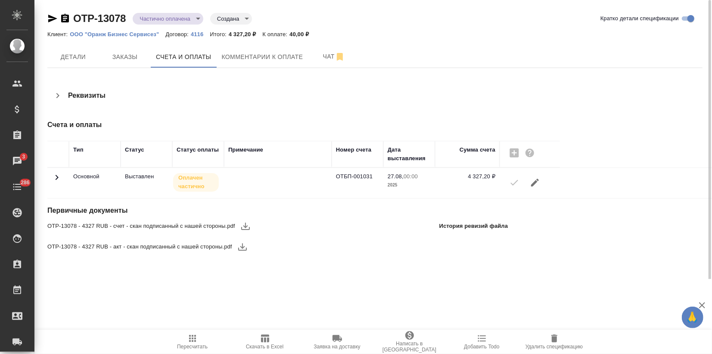
click at [245, 226] on icon "button" at bounding box center [245, 226] width 9 height 7
click at [241, 246] on div "OTP-13078 - 4327 RUB - акт - скан подписанный с нашей стороны.pdf" at bounding box center [154, 246] width 214 height 21
click at [241, 248] on icon "button" at bounding box center [242, 247] width 10 height 10
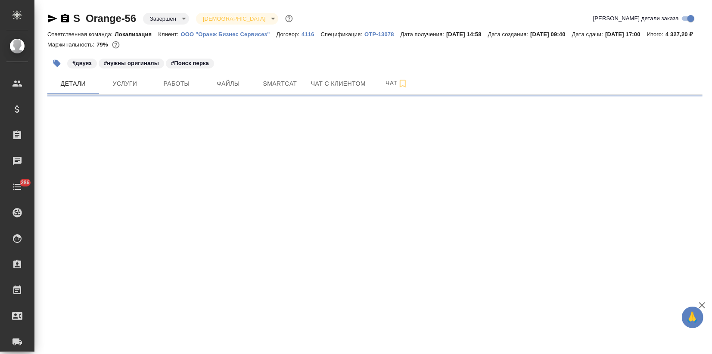
select select "RU"
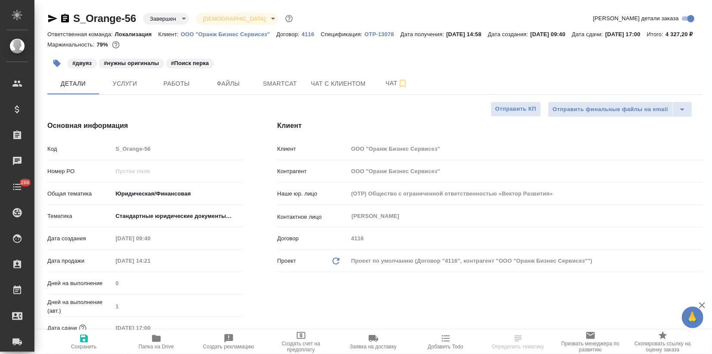
type textarea "x"
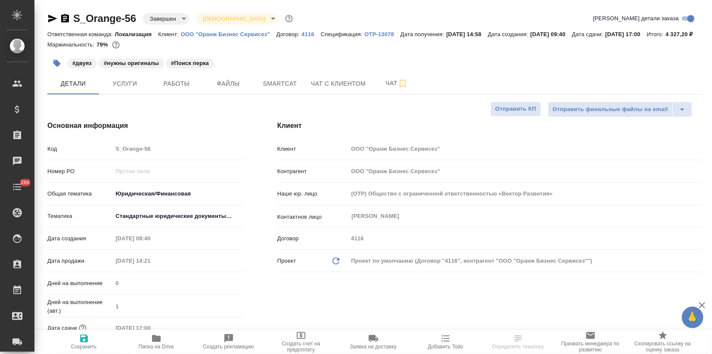
type textarea "x"
drag, startPoint x: 138, startPoint y: 20, endPoint x: 74, endPoint y: 17, distance: 64.2
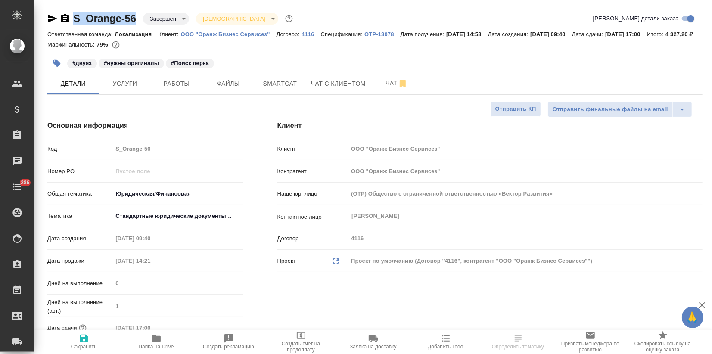
click at [74, 17] on div "S_Orange-56 Завершен closed Святая троица holyTrinity" at bounding box center [170, 19] width 247 height 14
copy link "S_Orange-56"
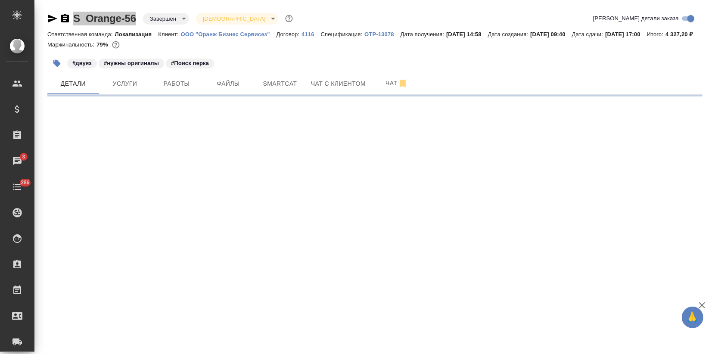
select select "RU"
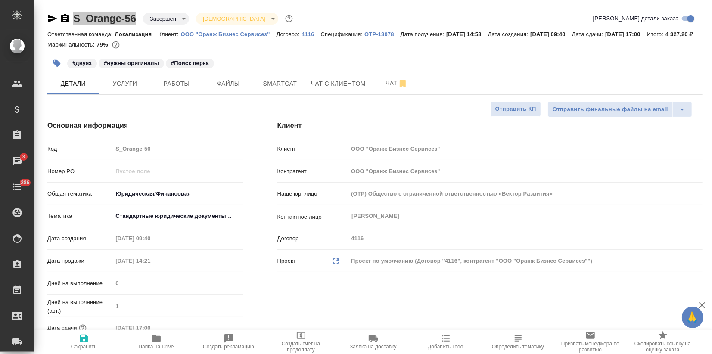
type textarea "x"
click at [493, 66] on div "#двуяз #нужны оригиналы #Поиск перка" at bounding box center [374, 63] width 655 height 19
type textarea "x"
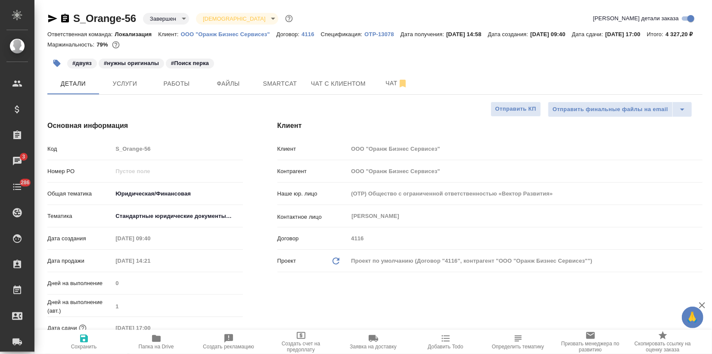
type textarea "x"
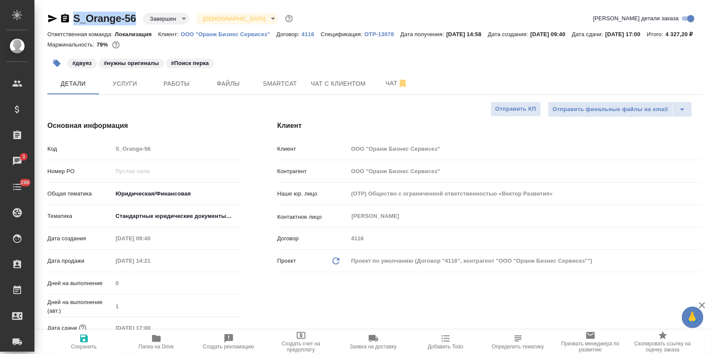
drag, startPoint x: 137, startPoint y: 16, endPoint x: 71, endPoint y: 13, distance: 65.5
click at [72, 13] on div "S_Orange-56 Завершен closed Святая троица holyTrinity" at bounding box center [170, 19] width 247 height 14
copy link "S_Orange-56"
type textarea "x"
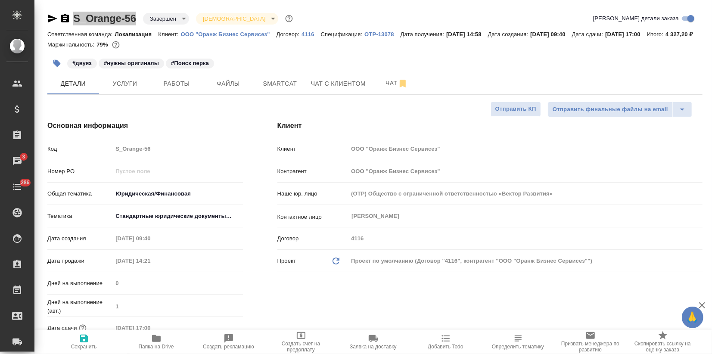
type textarea "x"
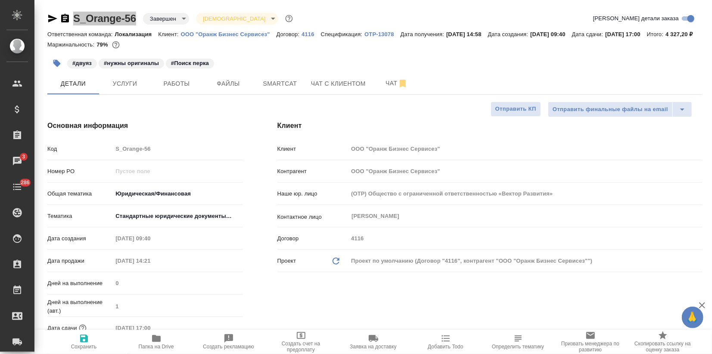
type textarea "x"
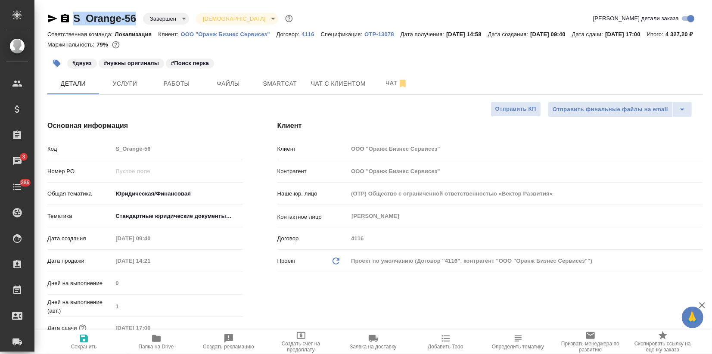
click at [217, 31] on p "ООО "Оранж Бизнес Сервисез"" at bounding box center [229, 34] width 96 height 6
type textarea "x"
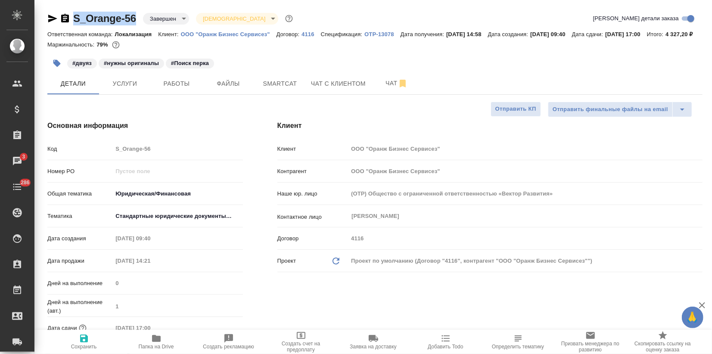
type textarea "x"
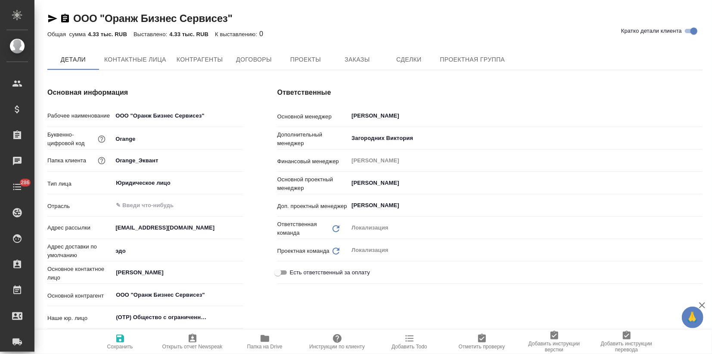
type textarea "x"
click at [358, 56] on span "Заказы" at bounding box center [356, 60] width 41 height 11
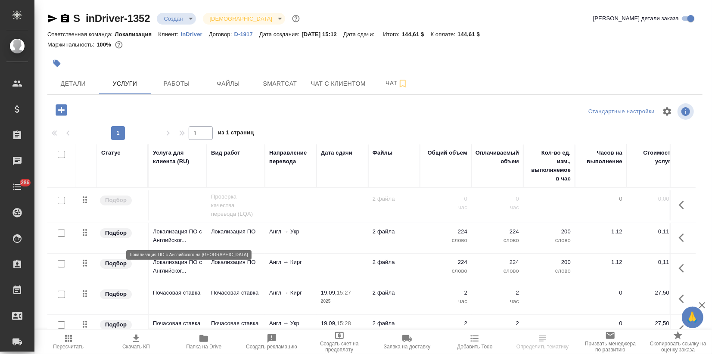
scroll to position [23, 0]
